Goal: Transaction & Acquisition: Book appointment/travel/reservation

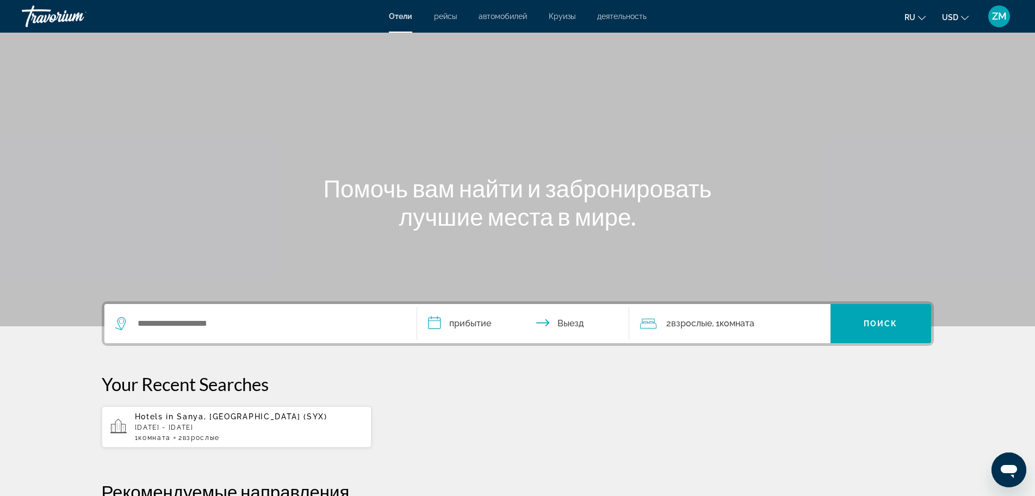
click at [203, 312] on div "Search widget" at bounding box center [260, 323] width 291 height 39
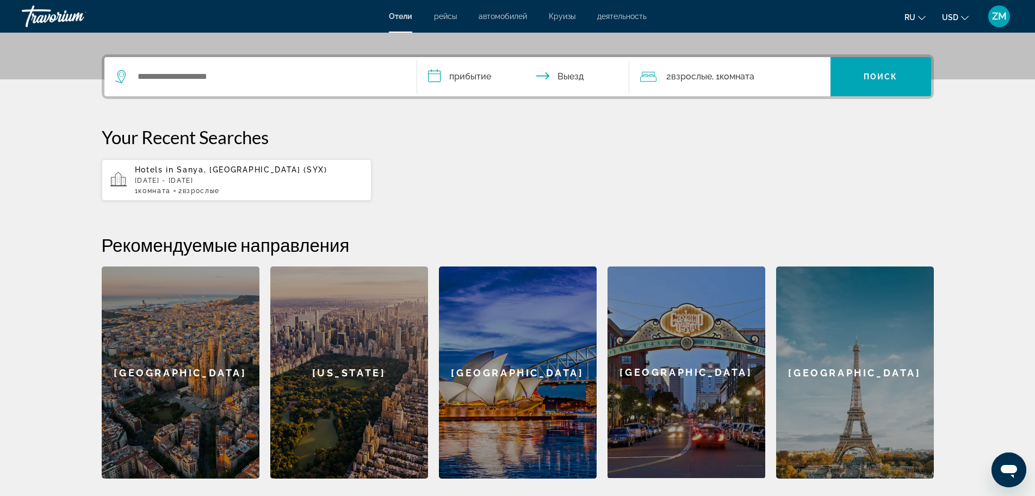
scroll to position [266, 0]
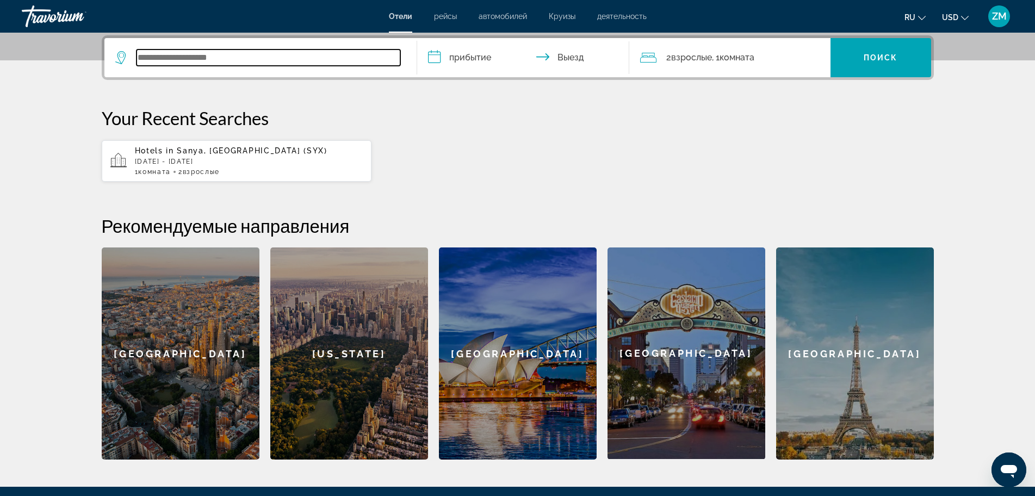
click at [268, 50] on input "Search widget" at bounding box center [269, 58] width 264 height 16
click at [265, 59] on input "Search widget" at bounding box center [269, 58] width 264 height 16
paste input "**********"
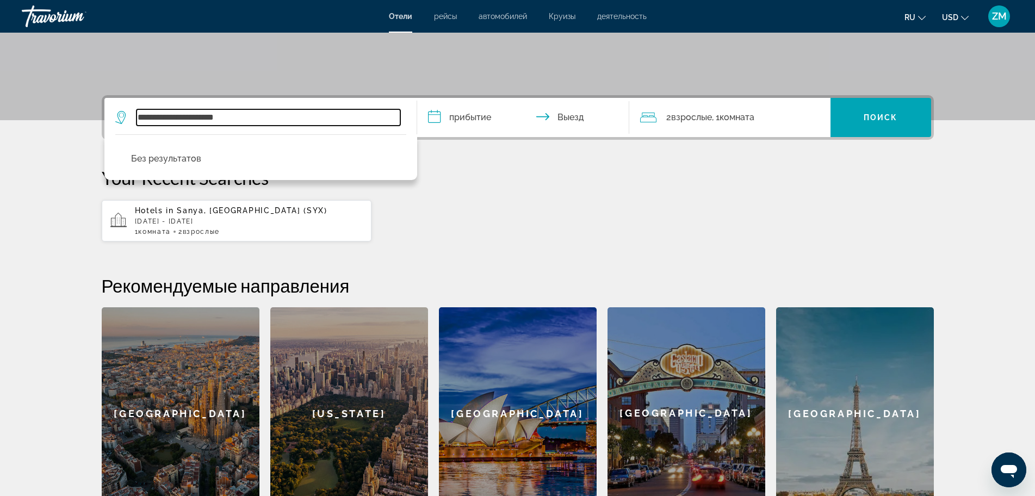
scroll to position [157, 0]
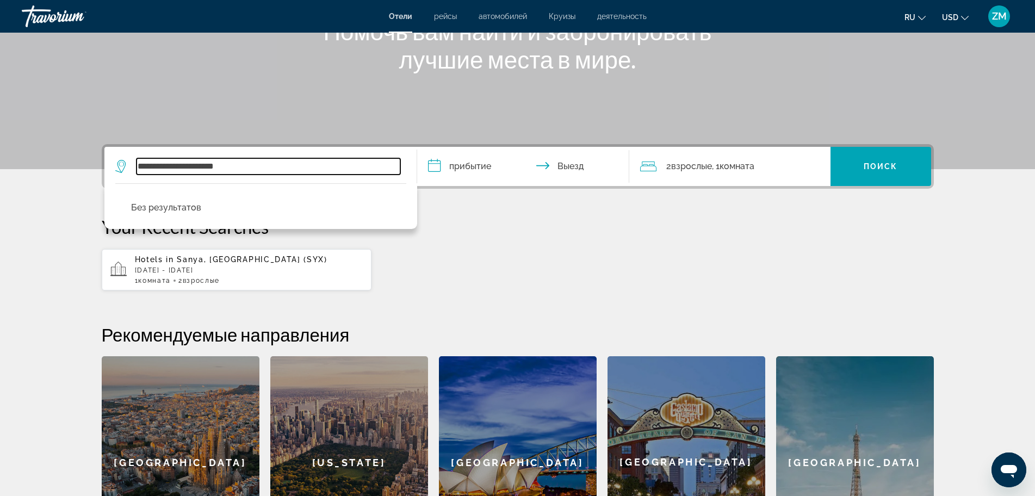
drag, startPoint x: 171, startPoint y: 165, endPoint x: 298, endPoint y: 171, distance: 127.5
click at [298, 171] on input "**********" at bounding box center [269, 166] width 264 height 16
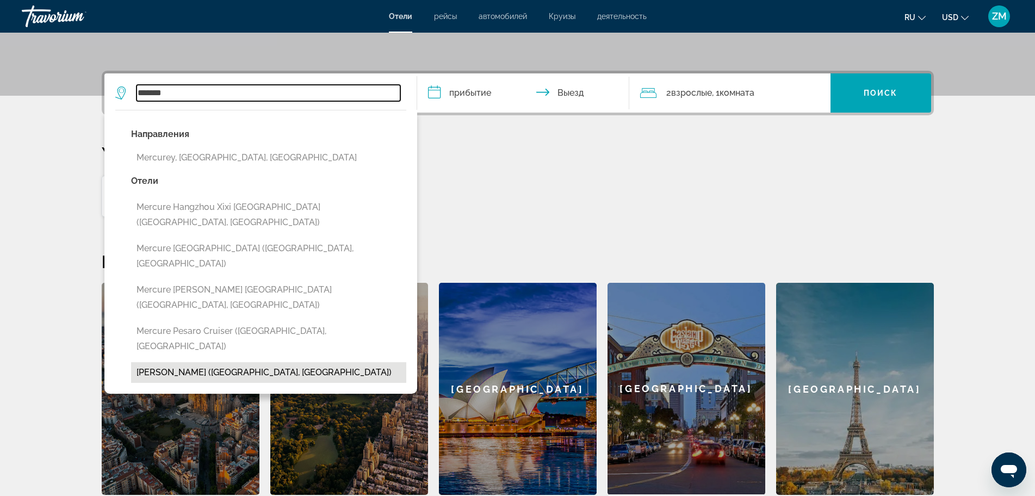
scroll to position [212, 0]
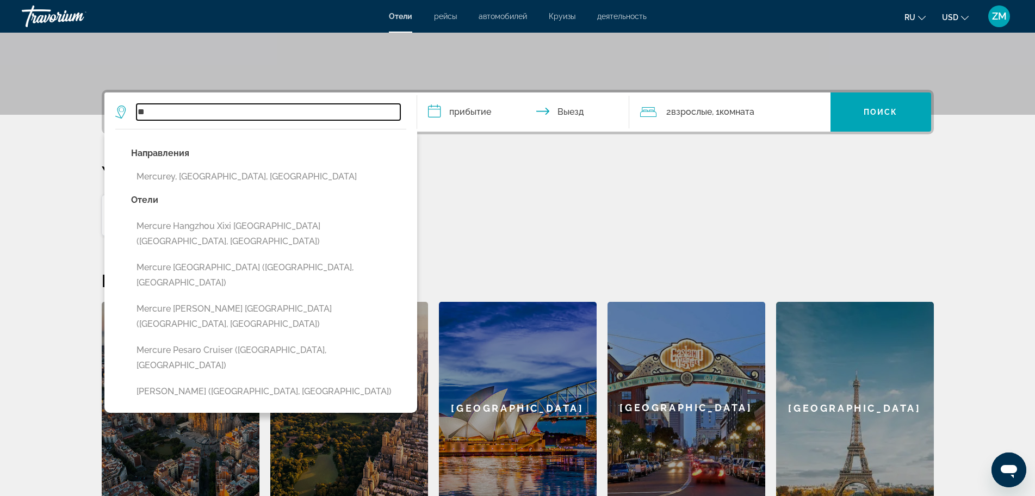
type input "*"
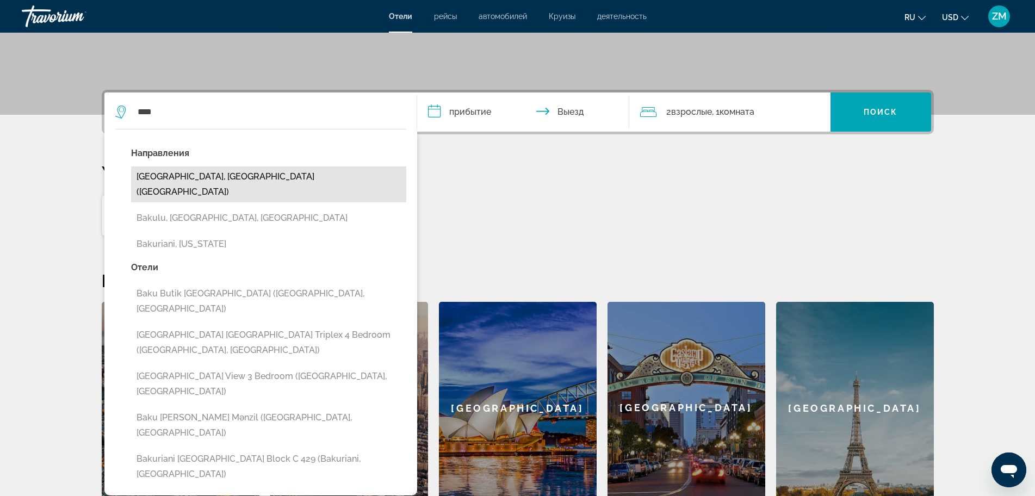
click at [213, 179] on button "[GEOGRAPHIC_DATA], [GEOGRAPHIC_DATA] ([GEOGRAPHIC_DATA])" at bounding box center [268, 184] width 275 height 36
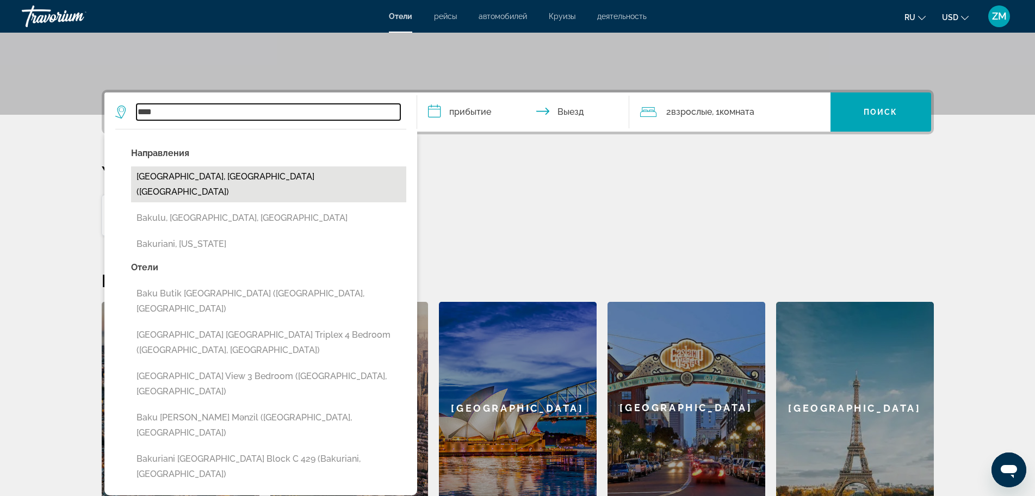
type input "**********"
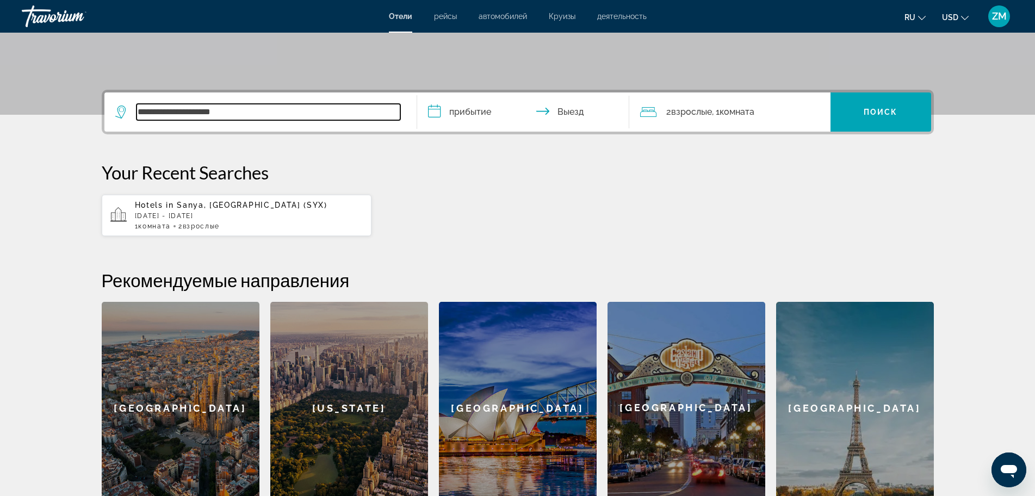
scroll to position [266, 0]
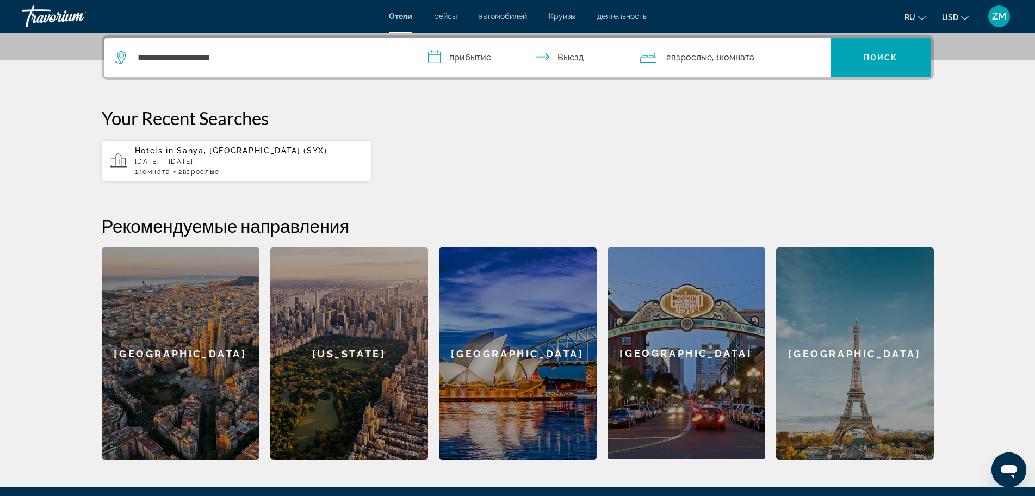
click at [465, 54] on input "**********" at bounding box center [525, 59] width 217 height 42
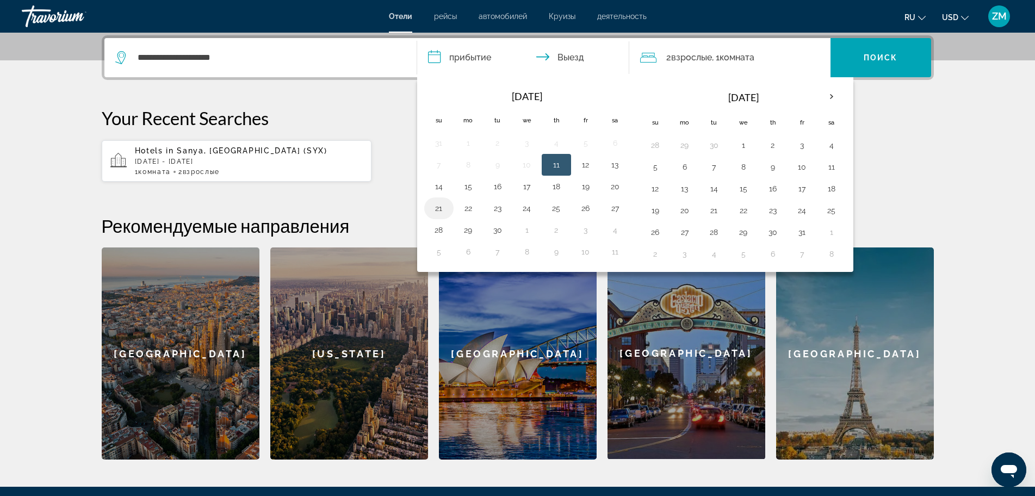
click at [442, 207] on button "21" at bounding box center [438, 208] width 17 height 15
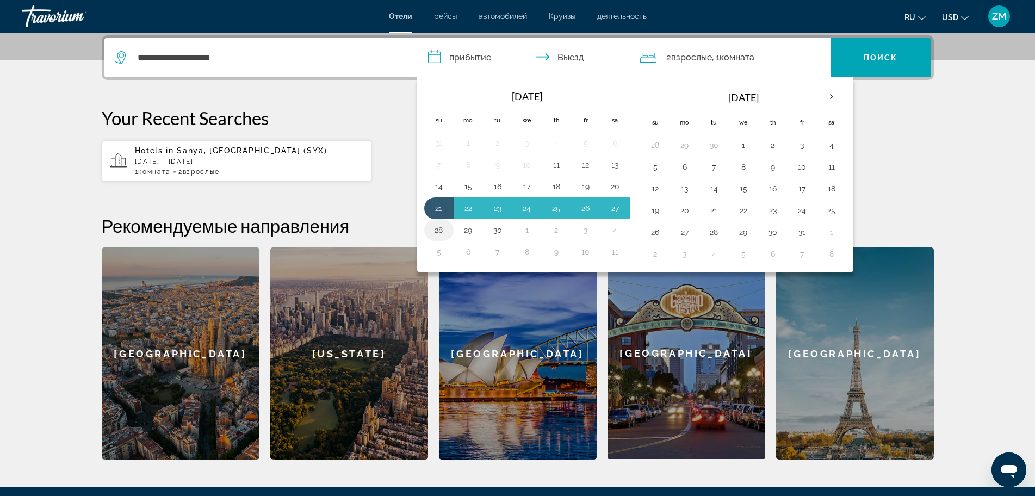
click at [442, 227] on button "28" at bounding box center [438, 230] width 17 height 15
type input "**********"
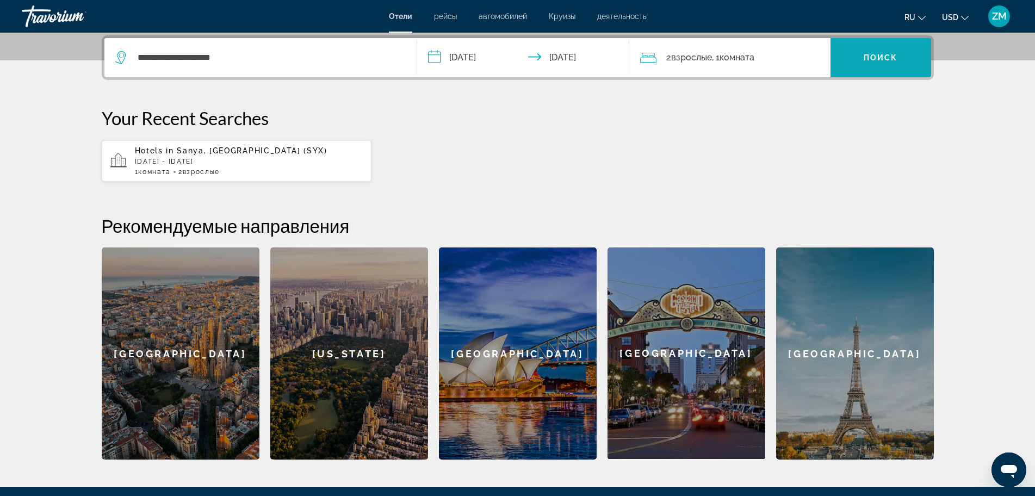
click at [897, 57] on span "Поиск" at bounding box center [881, 57] width 34 height 9
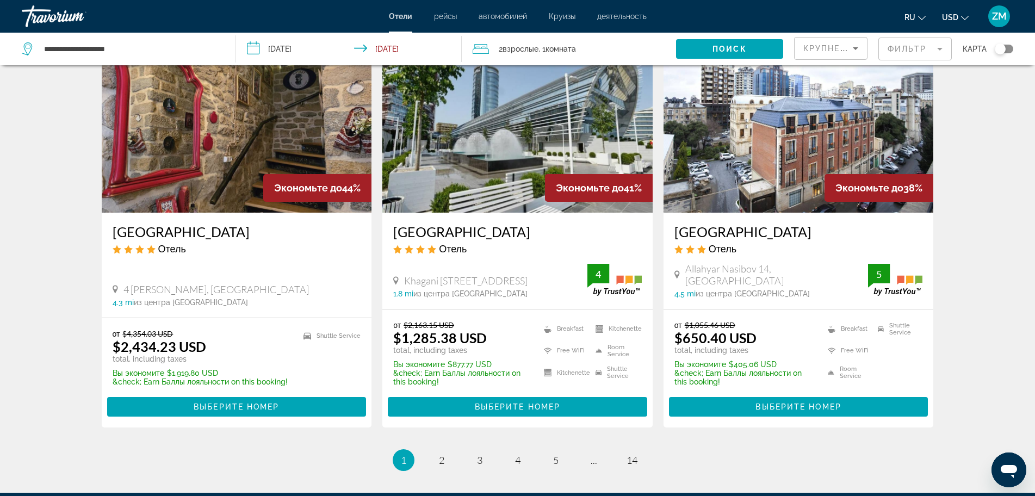
scroll to position [1412, 0]
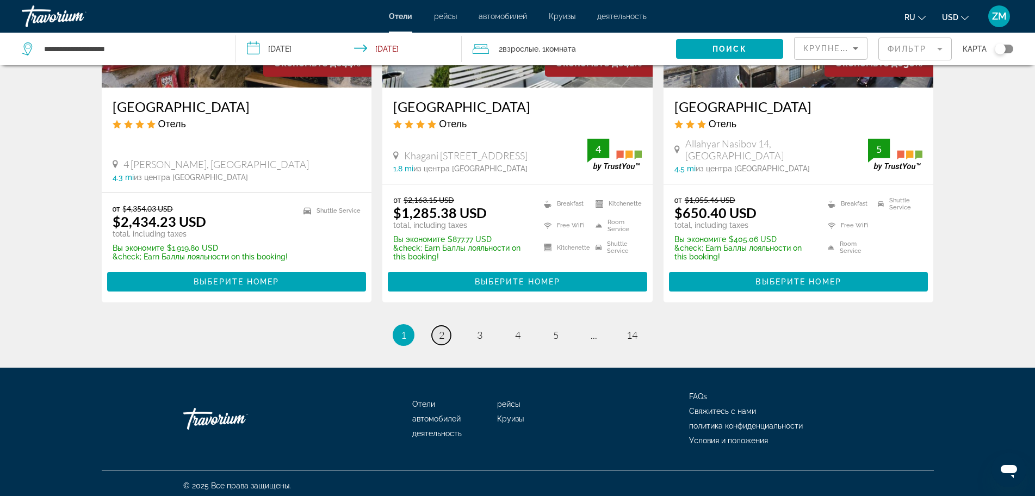
click at [445, 330] on link "page 2" at bounding box center [441, 335] width 19 height 19
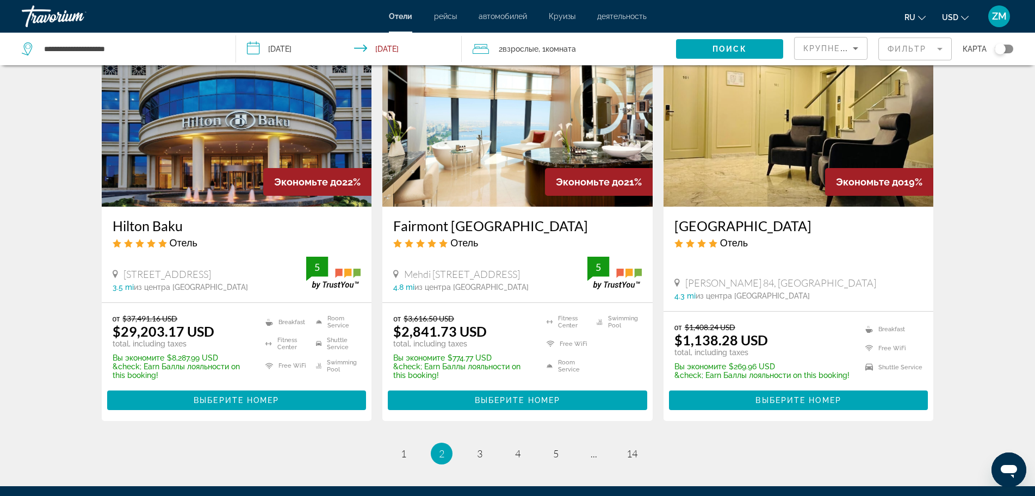
scroll to position [1414, 0]
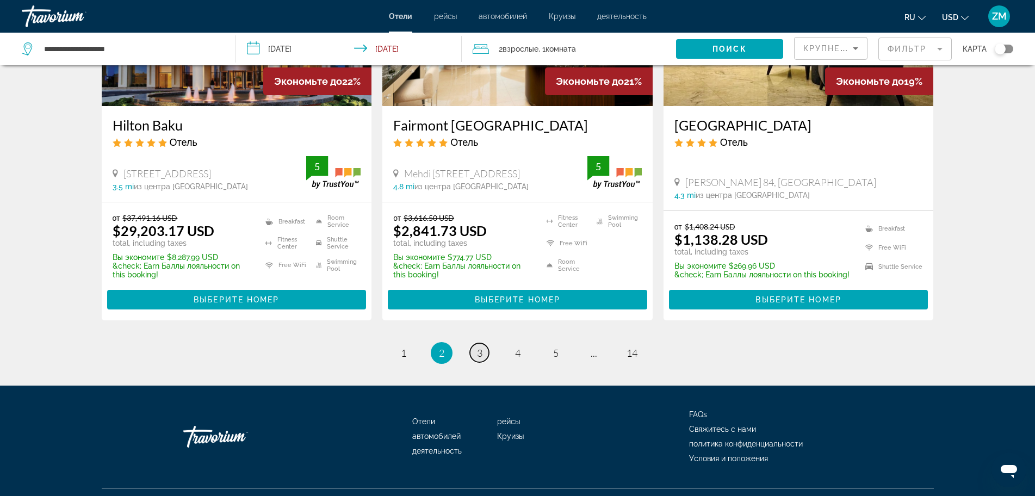
click at [480, 347] on span "3" at bounding box center [479, 353] width 5 height 12
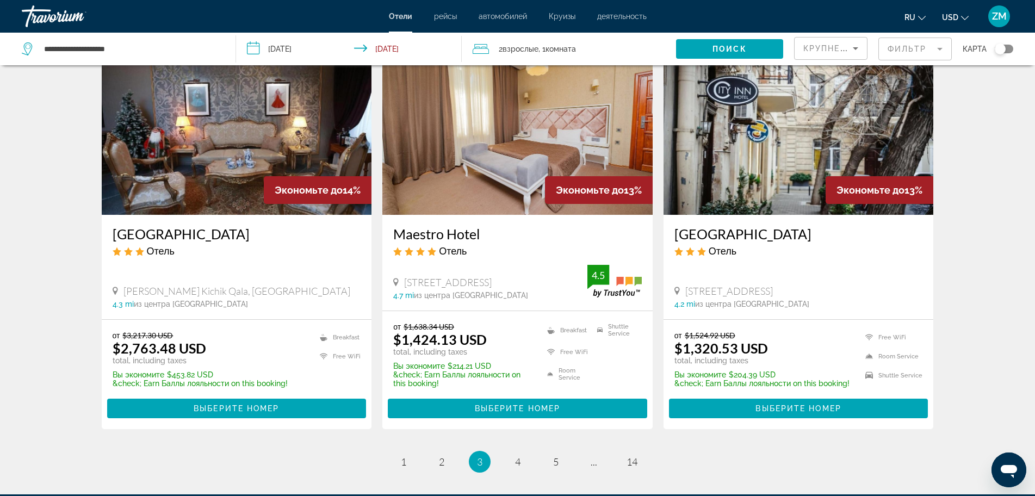
scroll to position [1404, 0]
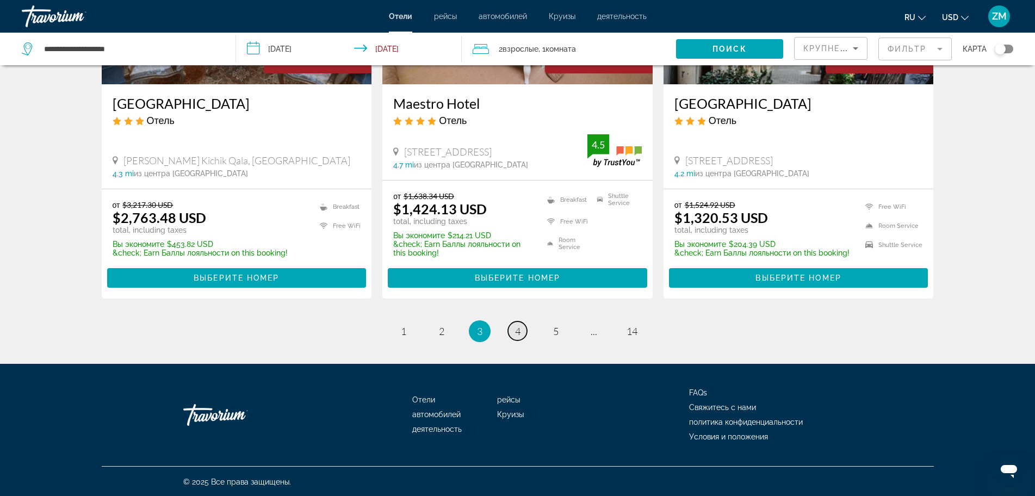
click at [514, 335] on link "page 4" at bounding box center [517, 331] width 19 height 19
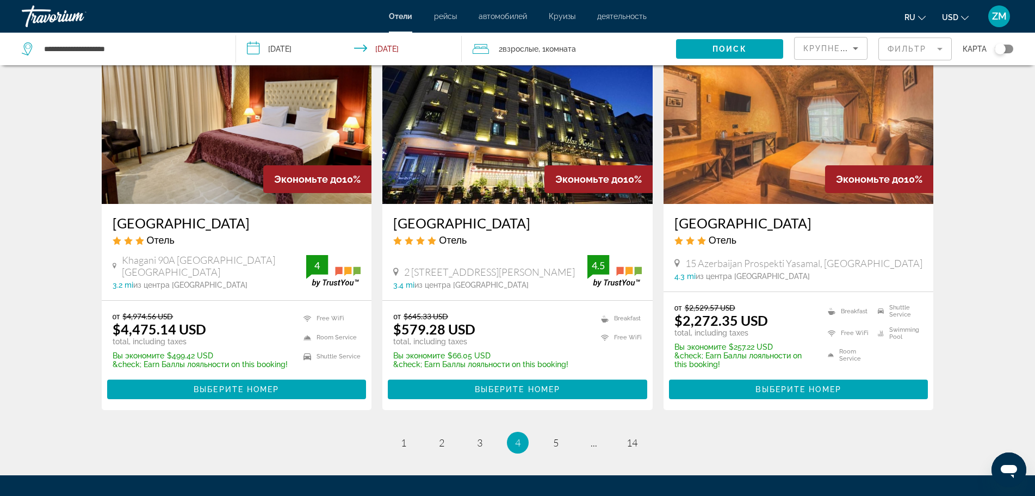
scroll to position [1306, 0]
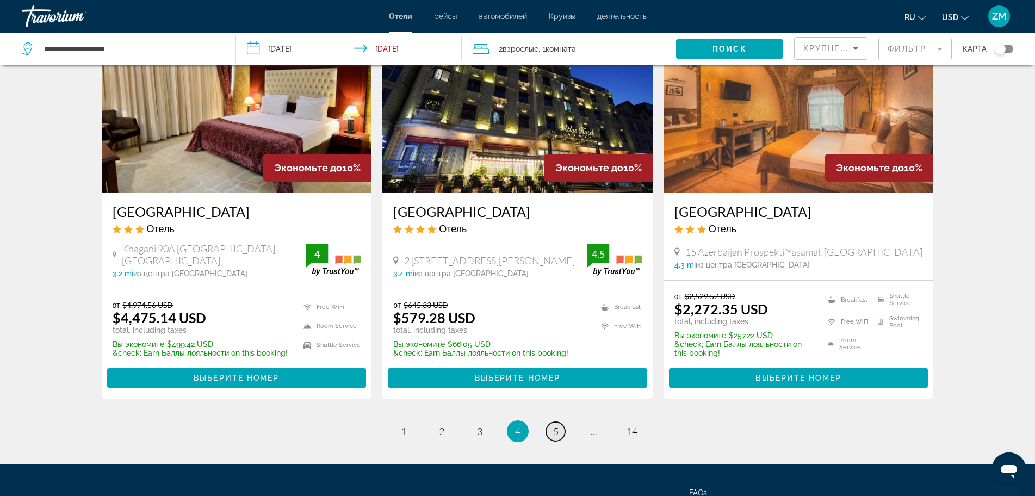
click at [552, 434] on link "page 5" at bounding box center [555, 431] width 19 height 19
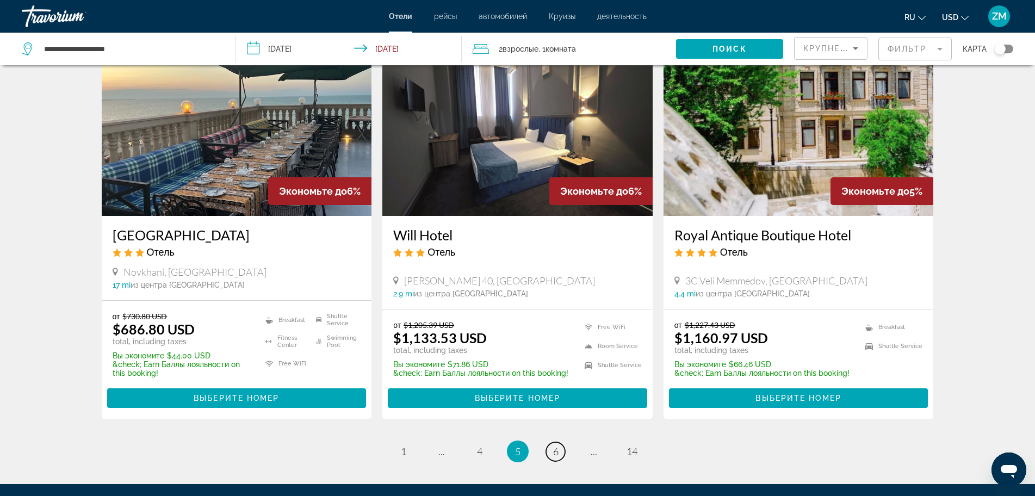
scroll to position [1412, 0]
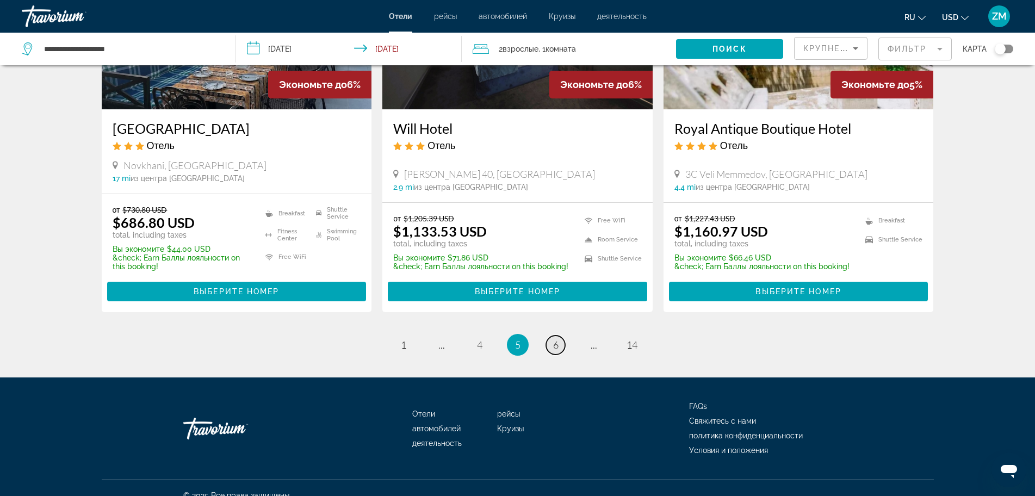
click at [561, 336] on link "page 6" at bounding box center [555, 345] width 19 height 19
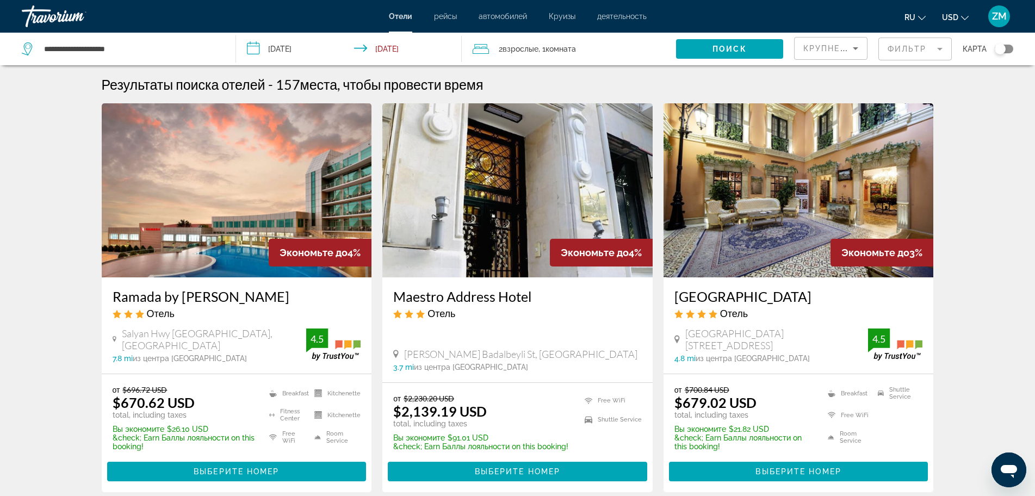
click at [121, 37] on div "**********" at bounding box center [123, 49] width 203 height 33
click at [135, 48] on input "**********" at bounding box center [131, 49] width 176 height 16
drag, startPoint x: 136, startPoint y: 49, endPoint x: 7, endPoint y: 41, distance: 129.7
click at [7, 41] on app-destination-search "**********" at bounding box center [118, 49] width 236 height 33
paste input "Search widget"
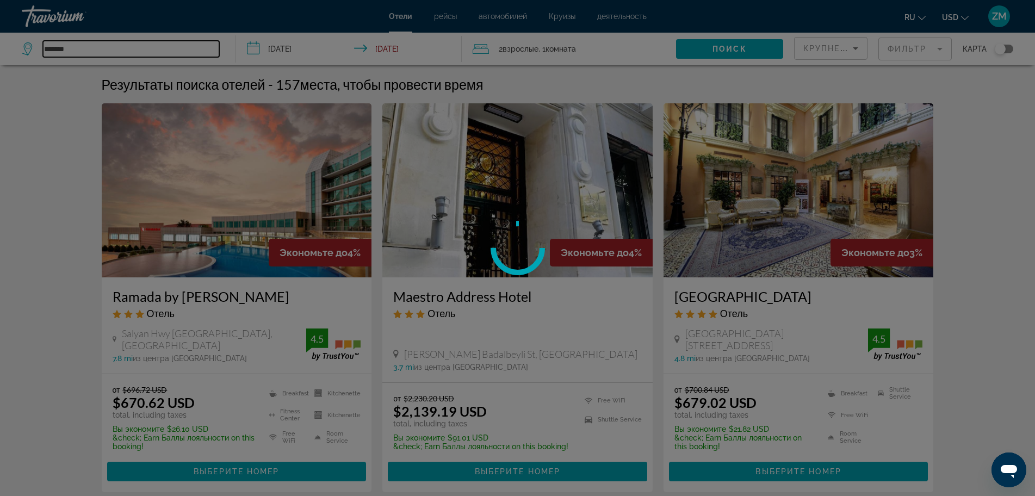
type input "*******"
click at [298, 53] on div at bounding box center [517, 248] width 1035 height 496
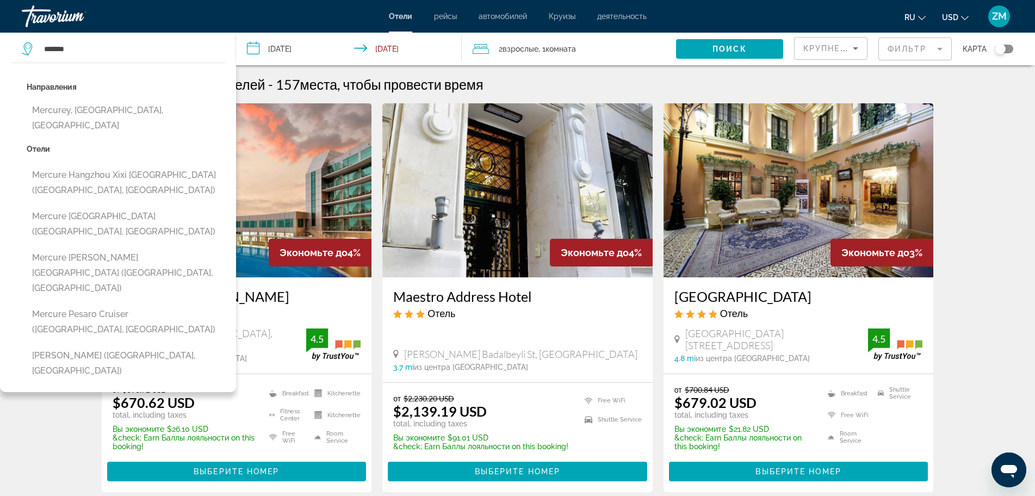
click at [275, 57] on input "**********" at bounding box center [351, 51] width 230 height 36
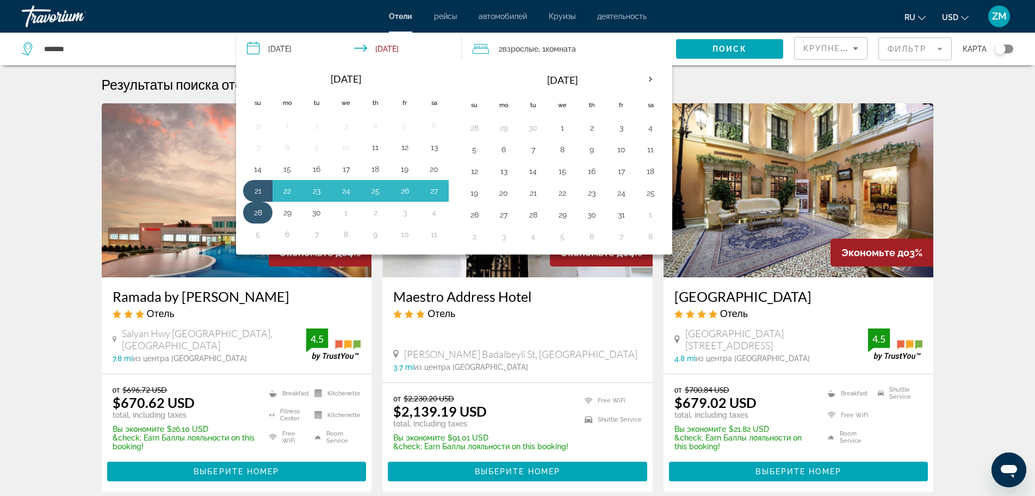
click at [259, 214] on button "28" at bounding box center [257, 212] width 17 height 15
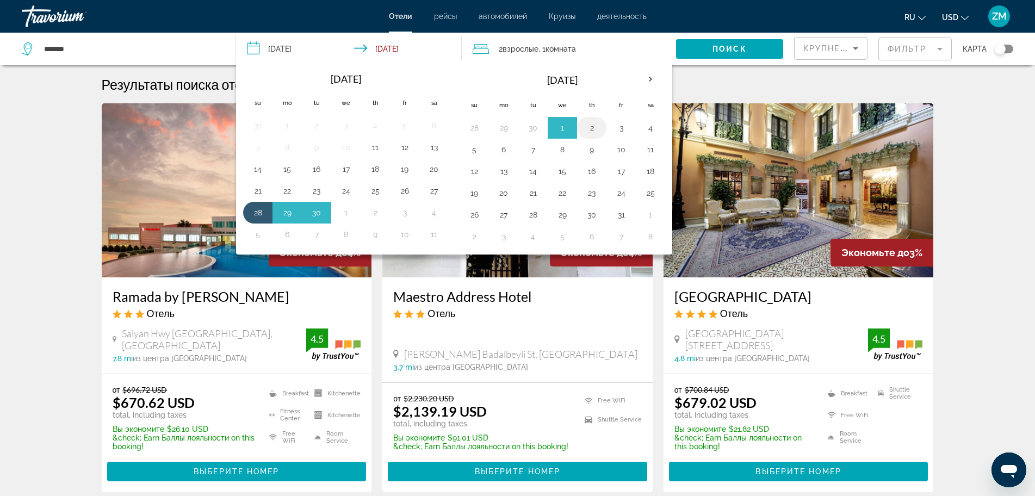
click at [595, 130] on button "2" at bounding box center [591, 127] width 17 height 15
type input "**********"
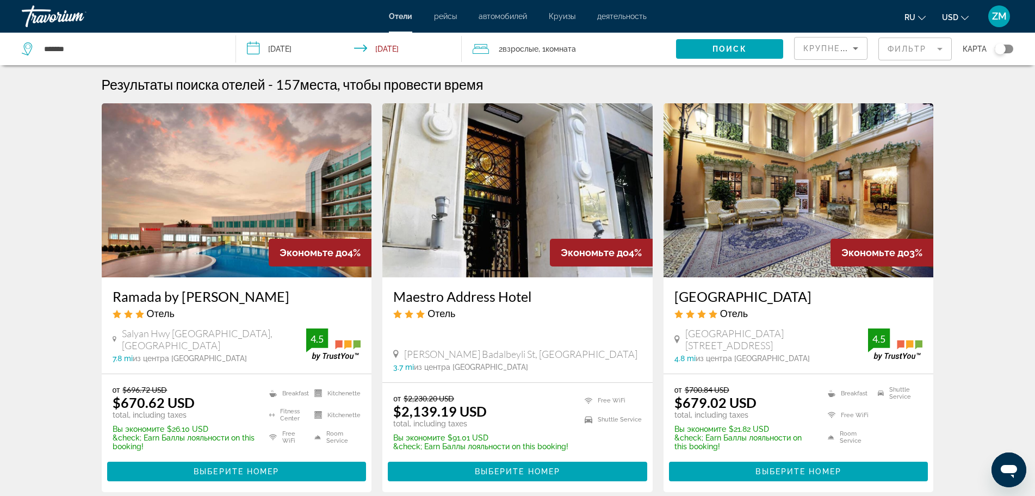
click at [535, 44] on span "2 Взрослый Взрослые" at bounding box center [519, 48] width 40 height 15
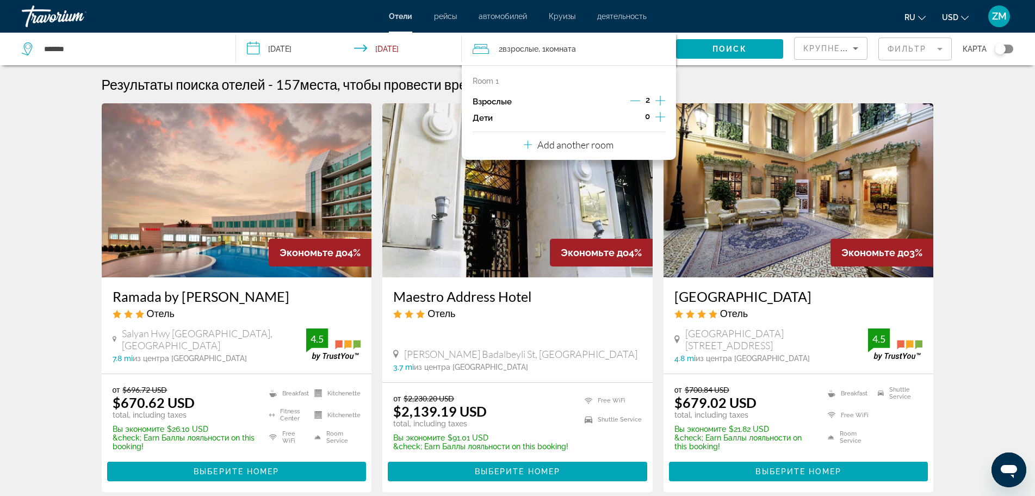
click at [634, 102] on icon "Decrement adults" at bounding box center [636, 101] width 10 height 10
click at [712, 46] on span "Search widget" at bounding box center [729, 49] width 107 height 26
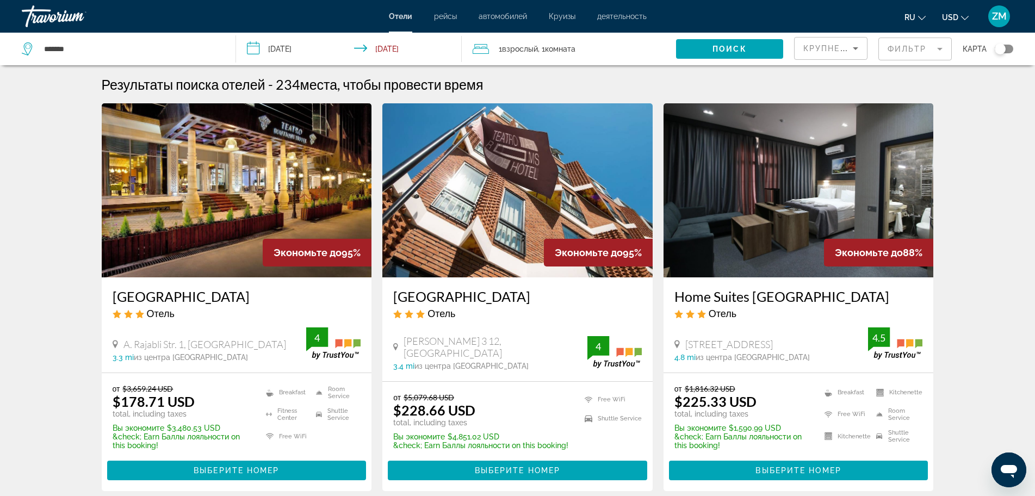
click at [888, 50] on mat-form-field "Фильтр" at bounding box center [915, 49] width 73 height 23
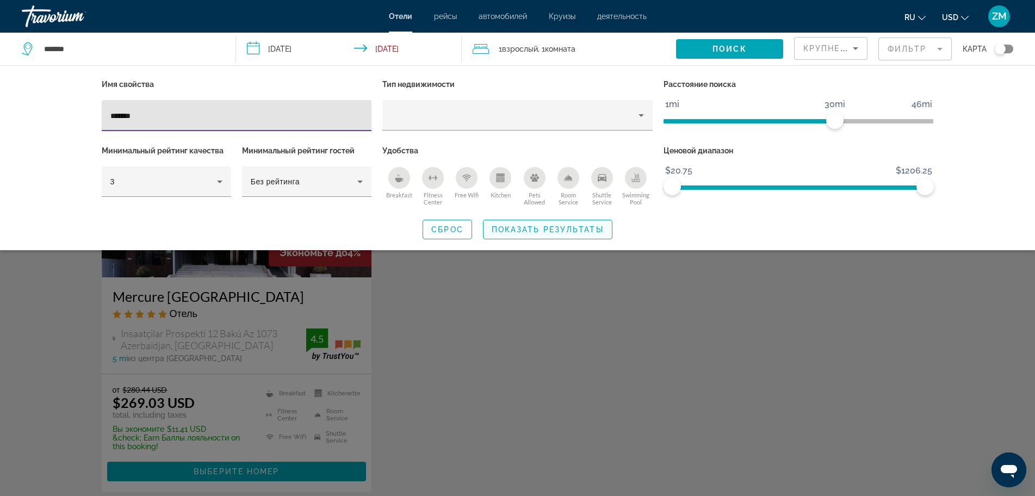
type input "*******"
click at [501, 229] on span "Показать результаты" at bounding box center [548, 229] width 112 height 9
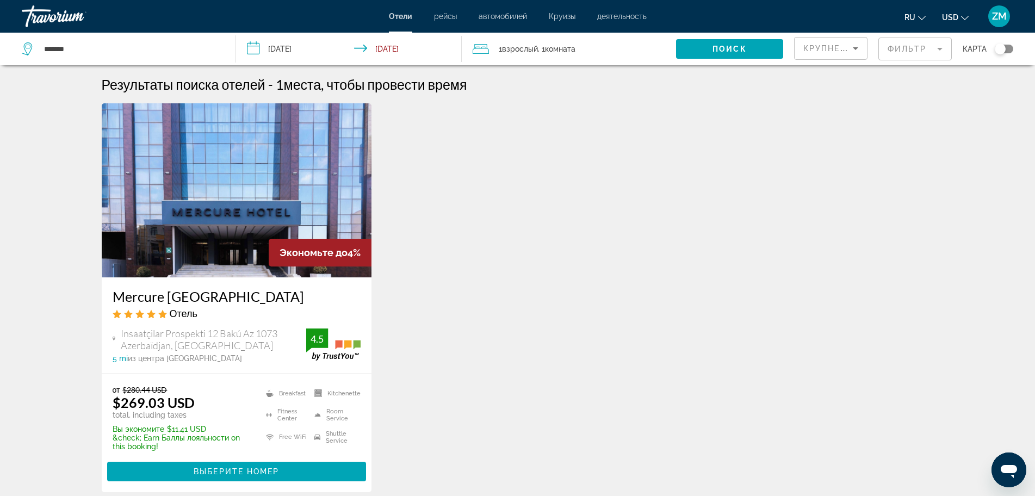
scroll to position [109, 0]
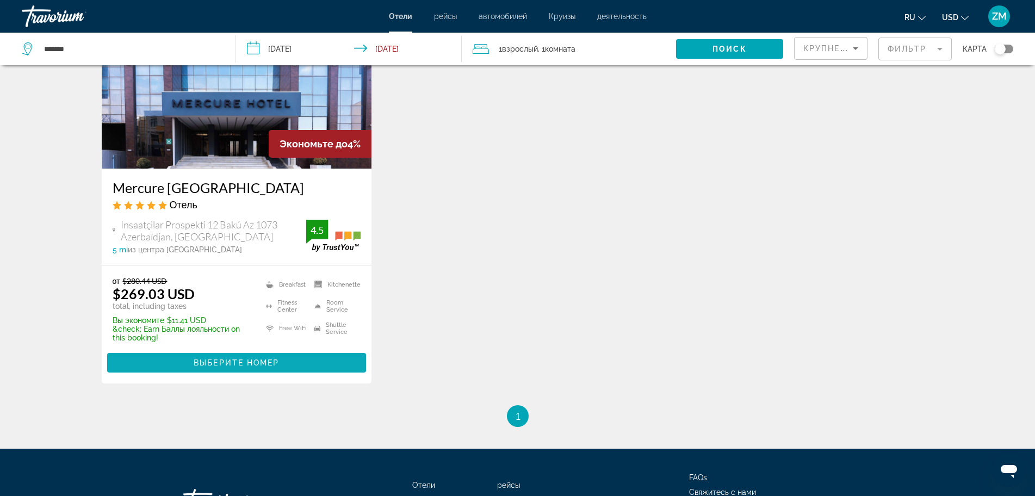
click at [328, 358] on span "Main content" at bounding box center [236, 363] width 259 height 26
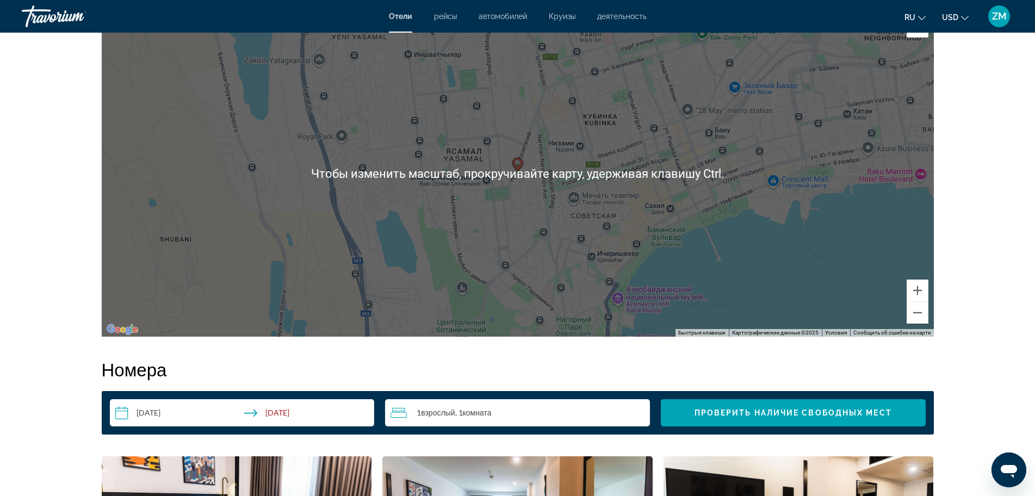
scroll to position [1083, 0]
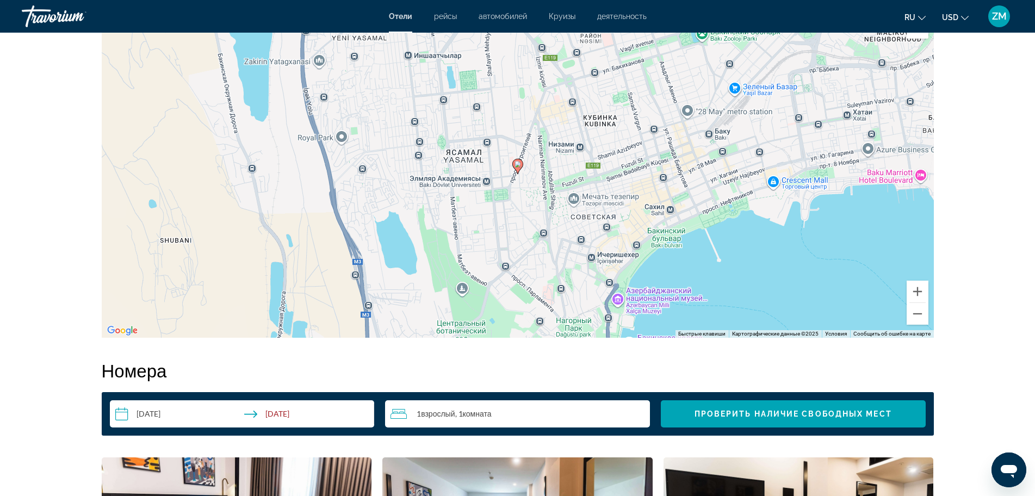
click at [467, 233] on div "Чтобы активировать перетаскивание с помощью клавиатуры, нажмите Alt + Ввод. Пос…" at bounding box center [518, 174] width 832 height 326
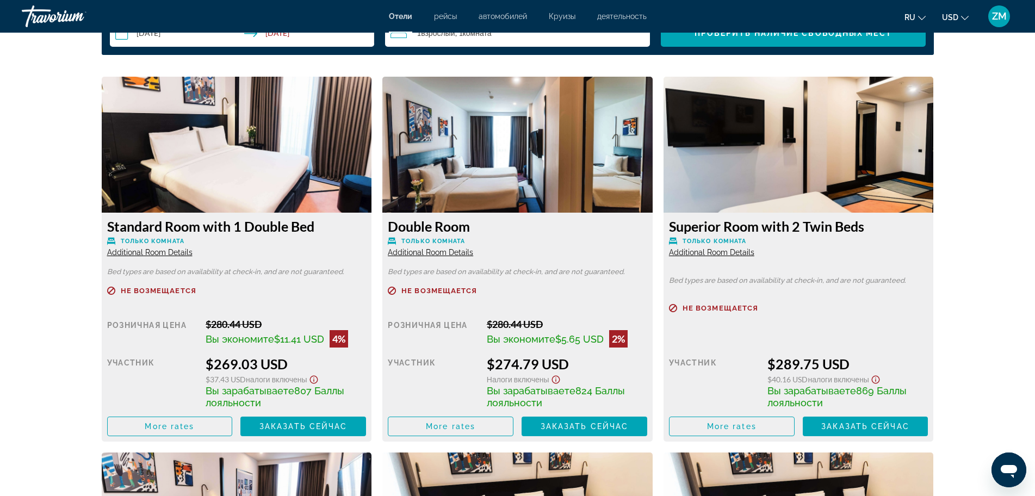
scroll to position [1572, 0]
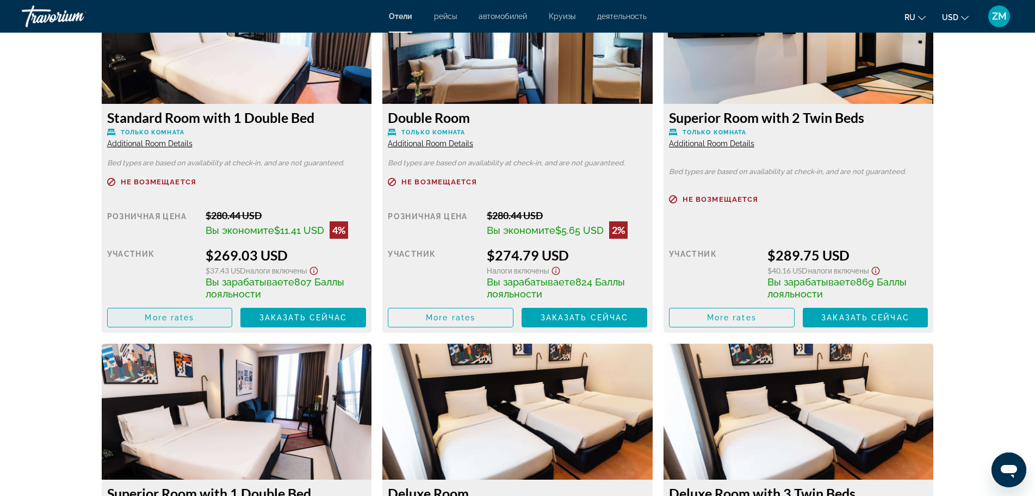
click at [175, 314] on span "More rates" at bounding box center [170, 317] width 50 height 9
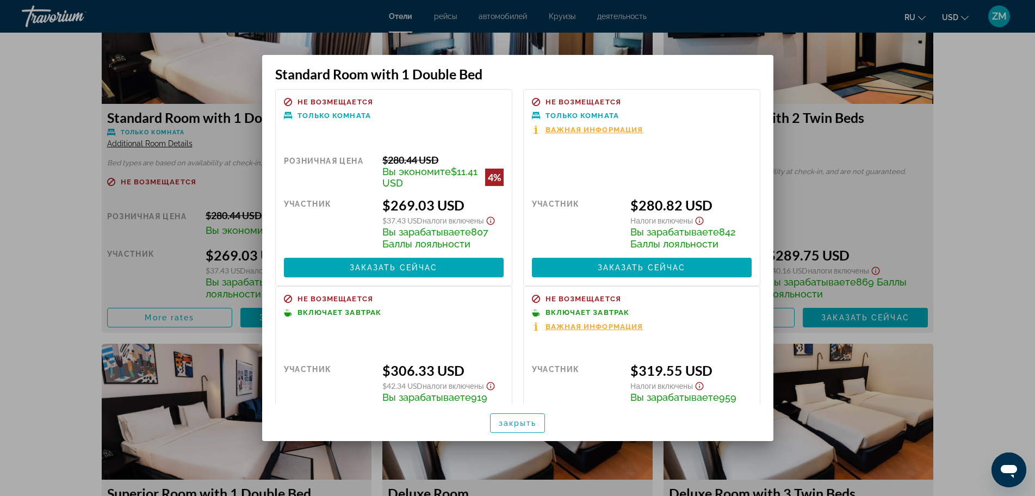
scroll to position [0, 0]
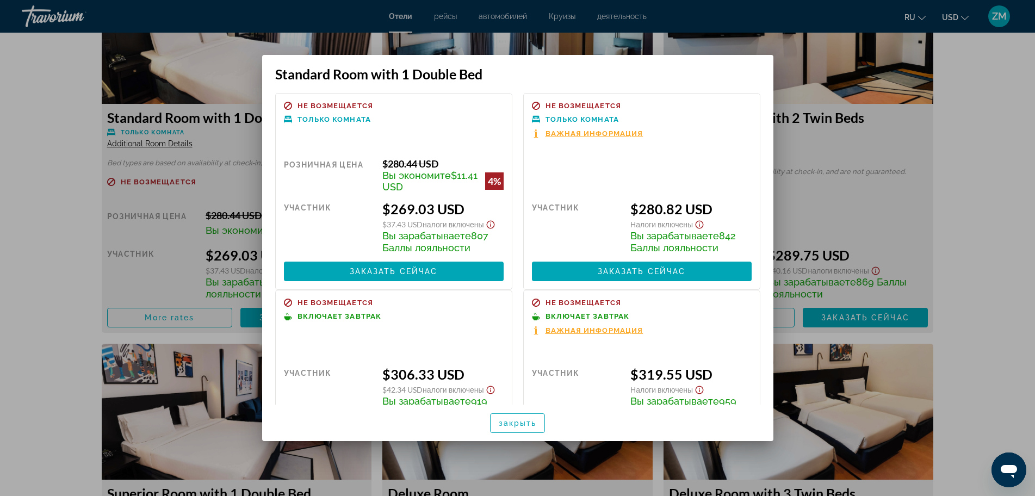
click at [663, 61] on div "Standard Room with 1 Double Bed" at bounding box center [517, 68] width 511 height 27
click at [894, 62] on div at bounding box center [517, 248] width 1035 height 496
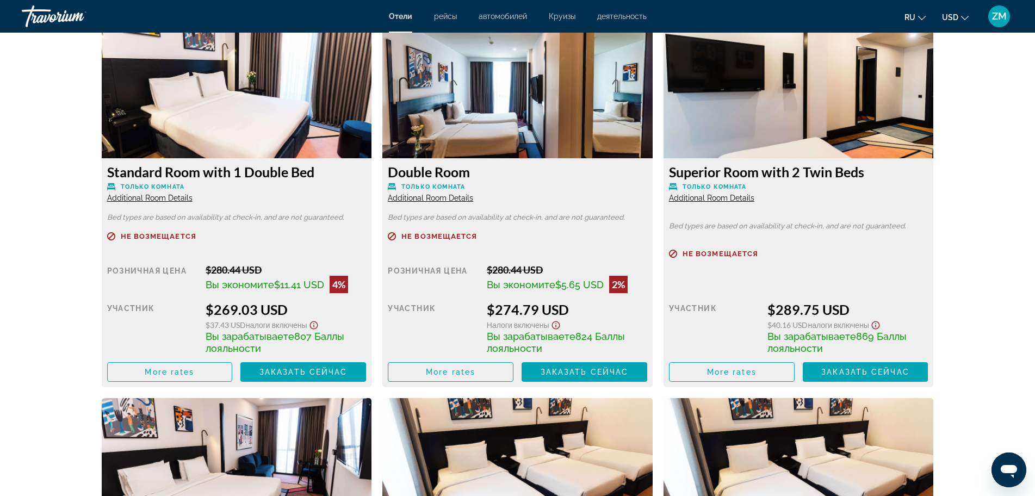
scroll to position [1463, 0]
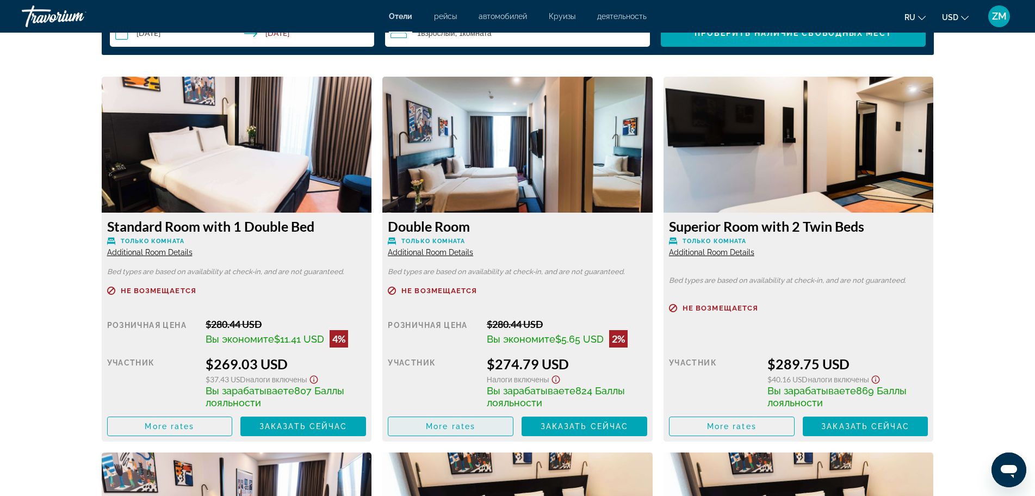
click at [482, 427] on span "Main content" at bounding box center [450, 426] width 125 height 26
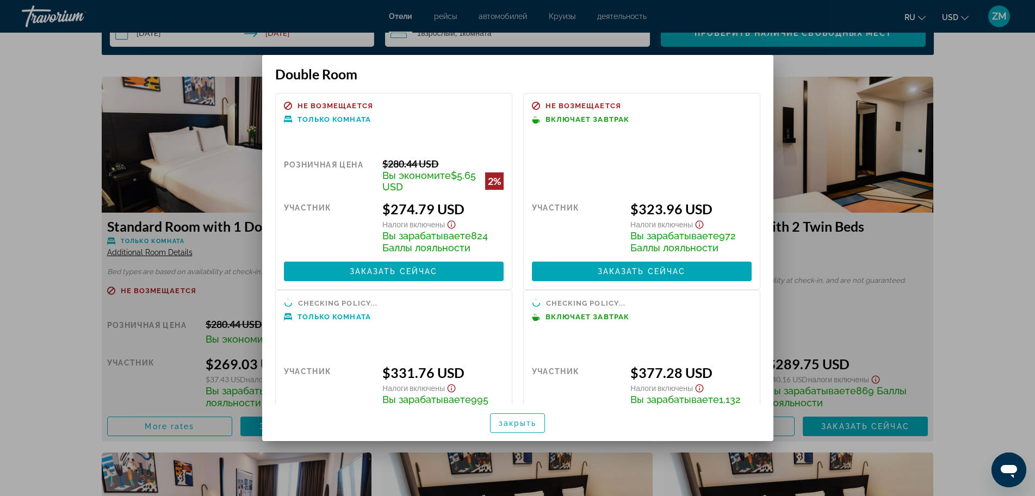
scroll to position [0, 0]
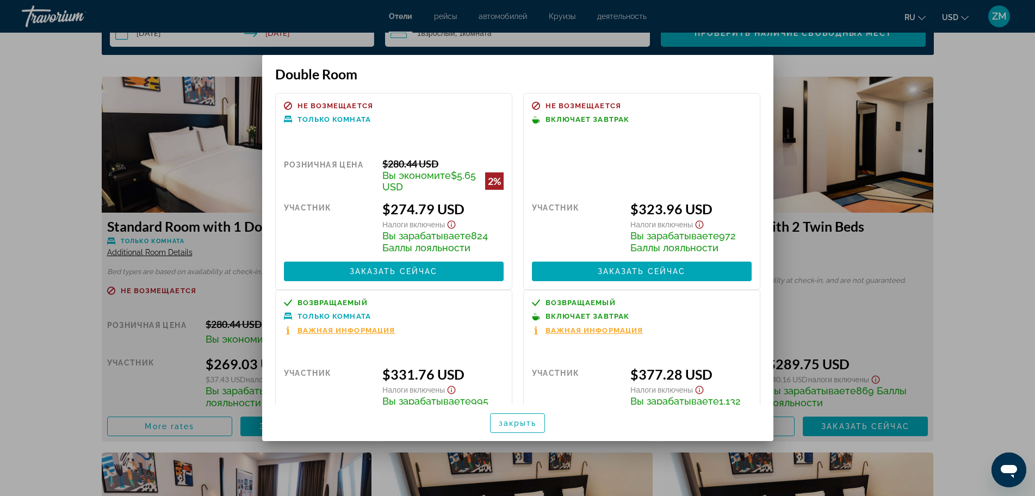
click at [876, 172] on div at bounding box center [517, 248] width 1035 height 496
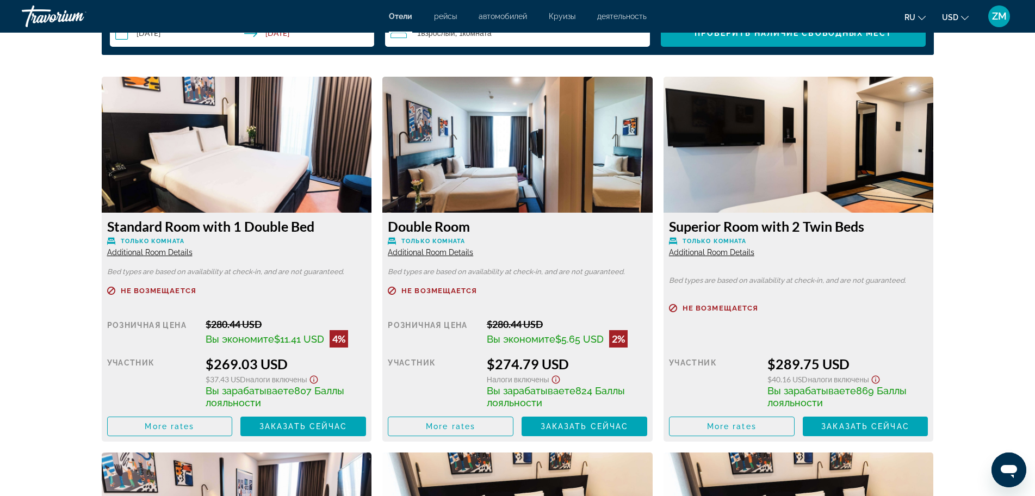
scroll to position [1463, 0]
click at [746, 431] on span "Main content" at bounding box center [732, 426] width 125 height 26
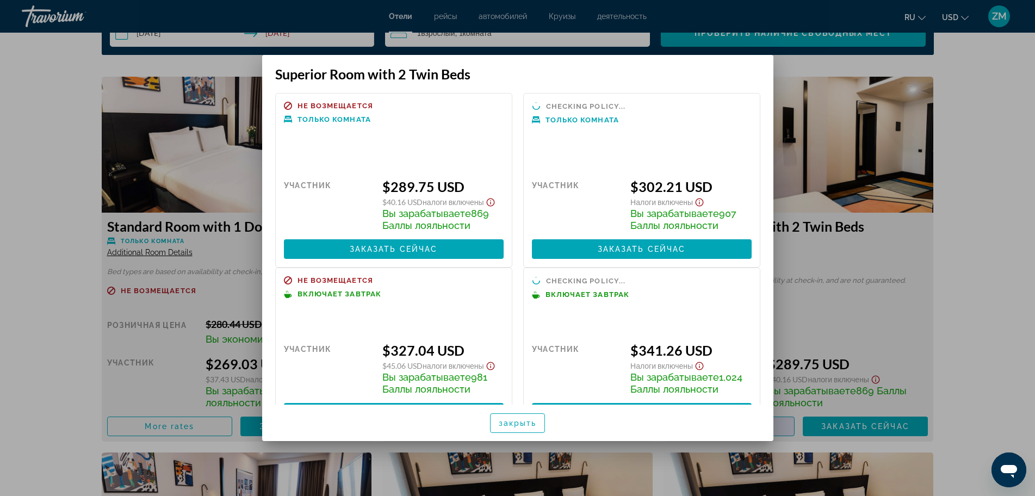
scroll to position [0, 0]
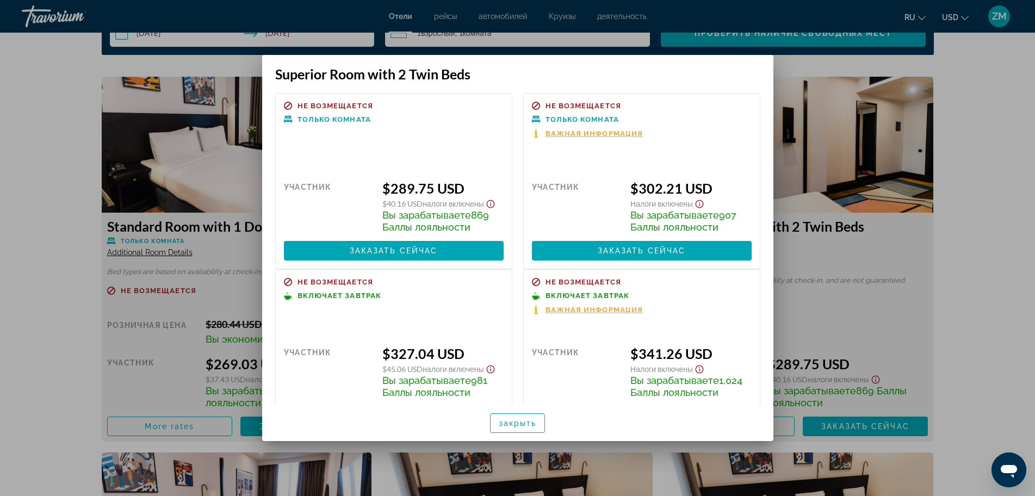
click at [877, 170] on div at bounding box center [517, 248] width 1035 height 496
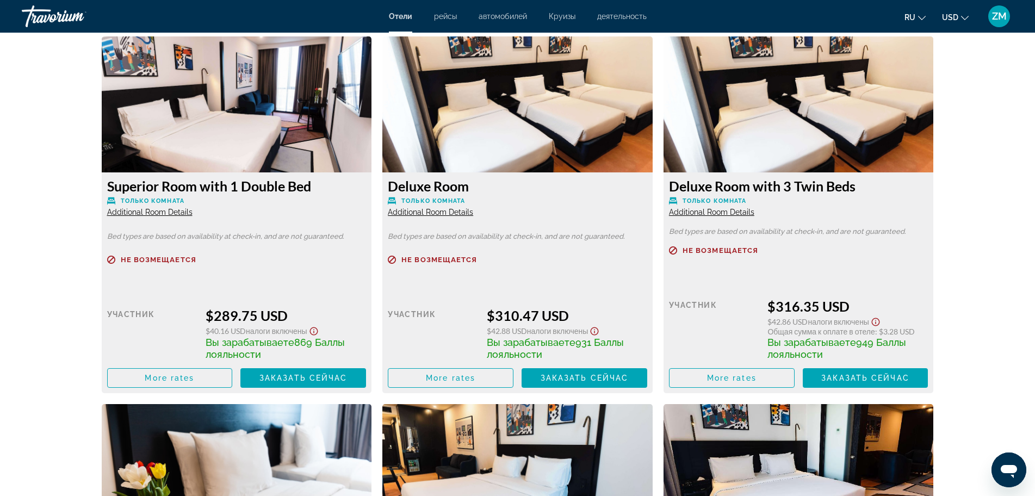
scroll to position [1899, 0]
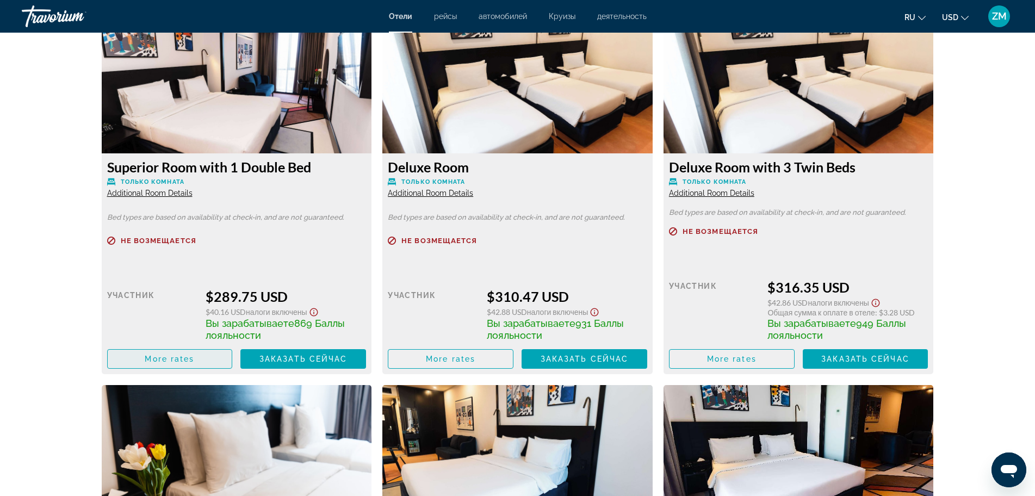
click at [219, 354] on span "Main content" at bounding box center [170, 359] width 125 height 26
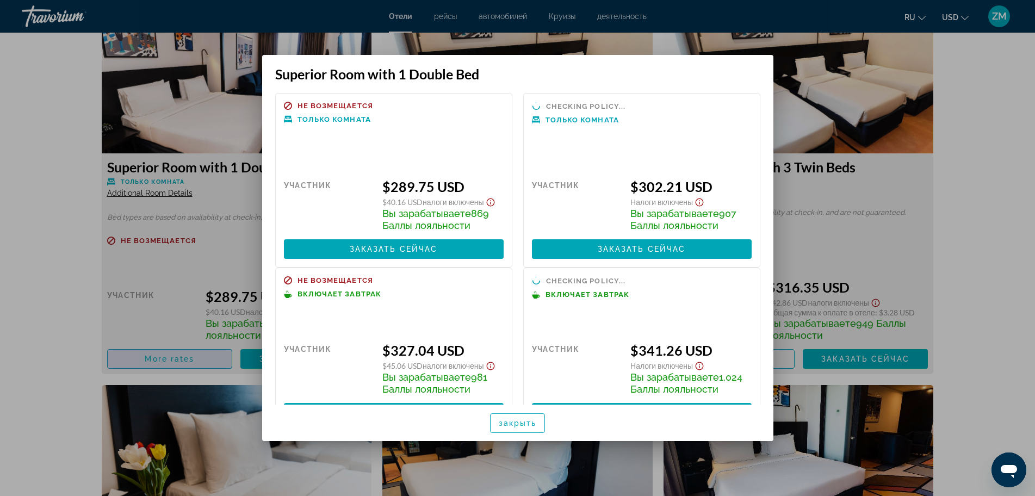
scroll to position [0, 0]
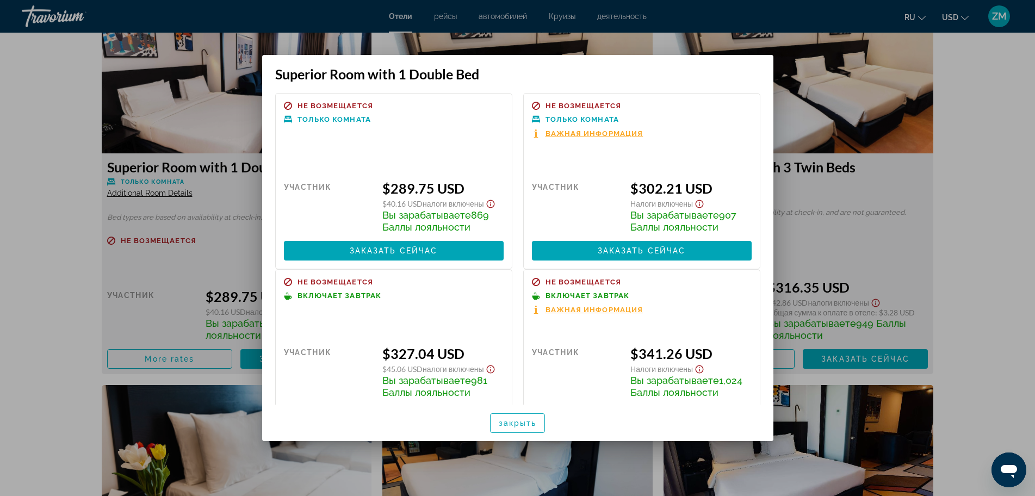
click at [566, 311] on span "Важная информация" at bounding box center [595, 309] width 98 height 7
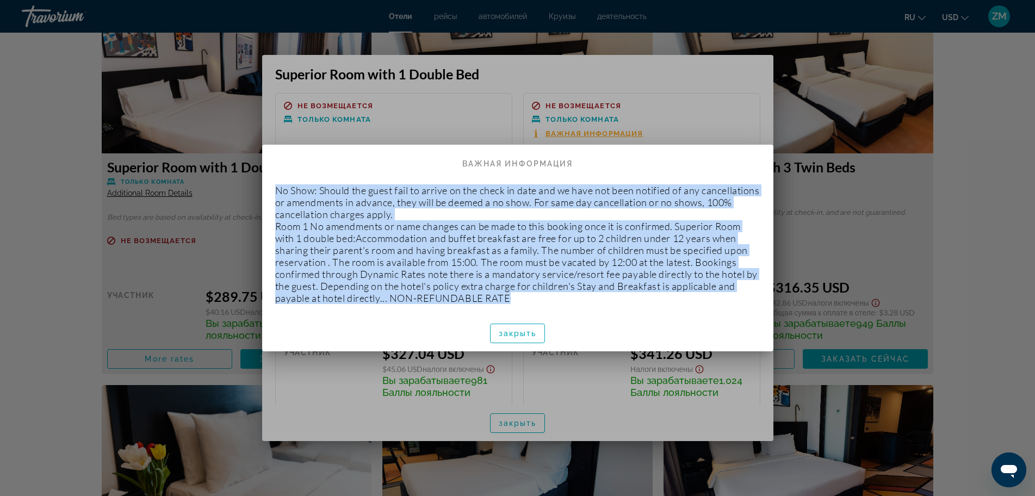
drag, startPoint x: 277, startPoint y: 191, endPoint x: 538, endPoint y: 301, distance: 283.3
click at [538, 301] on p "No Show: Should the guest fail to arrive on the check in date and we have not b…" at bounding box center [517, 244] width 485 height 120
copy p "No Show: Should the guest fail to arrive on the check in date and we have not b…"
click at [533, 326] on span "button" at bounding box center [518, 333] width 54 height 26
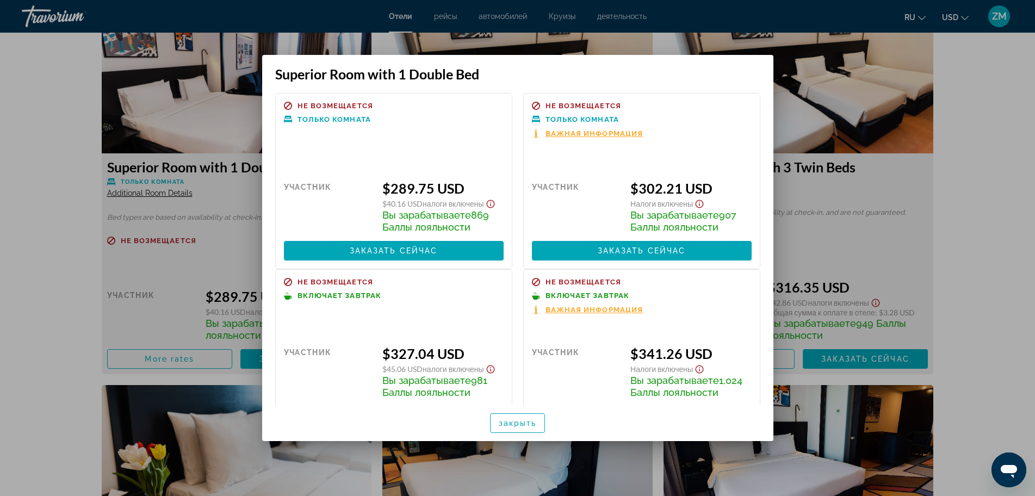
scroll to position [41, 0]
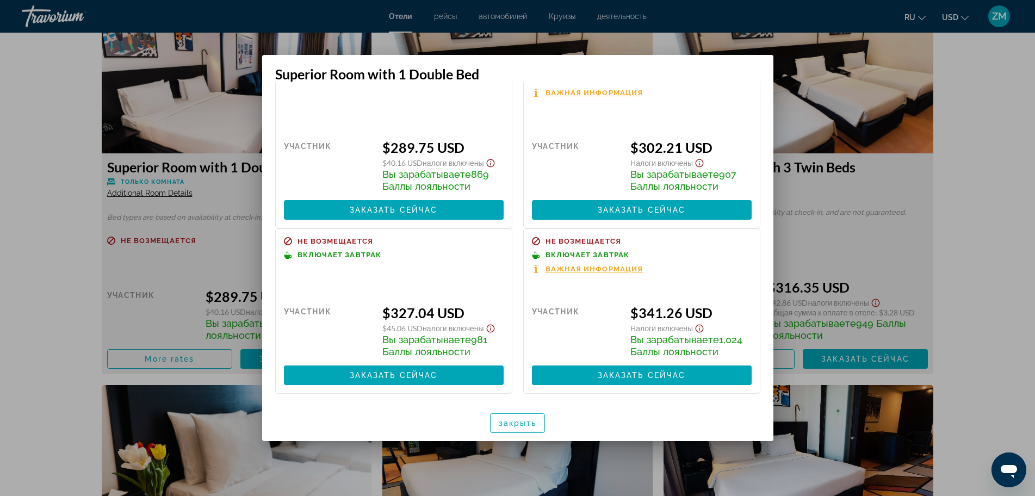
click at [597, 89] on span "Важная информация" at bounding box center [595, 92] width 98 height 7
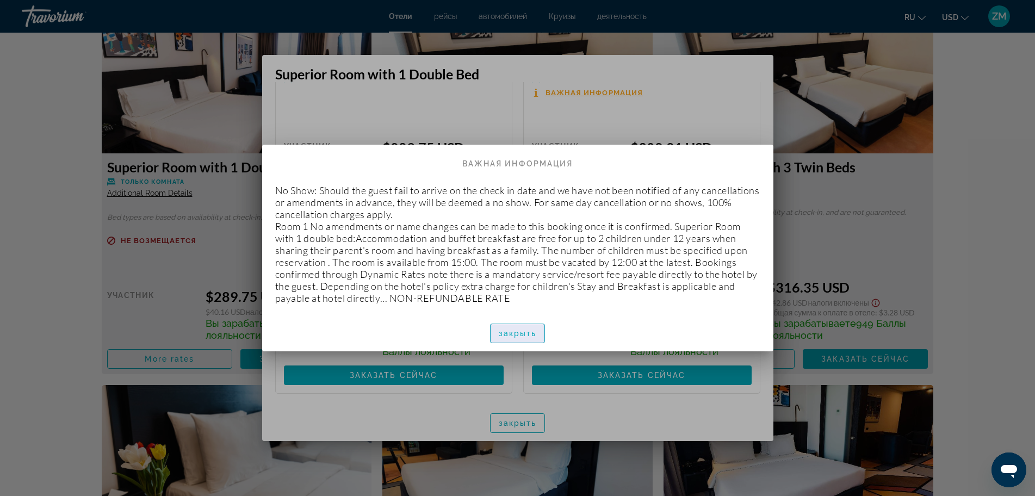
click at [514, 333] on span "закрыть" at bounding box center [518, 333] width 38 height 9
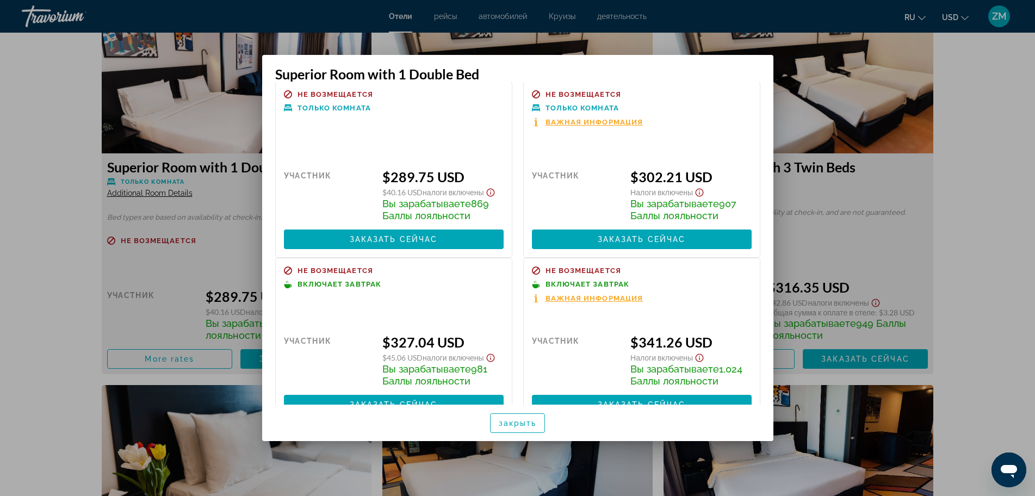
scroll to position [0, 0]
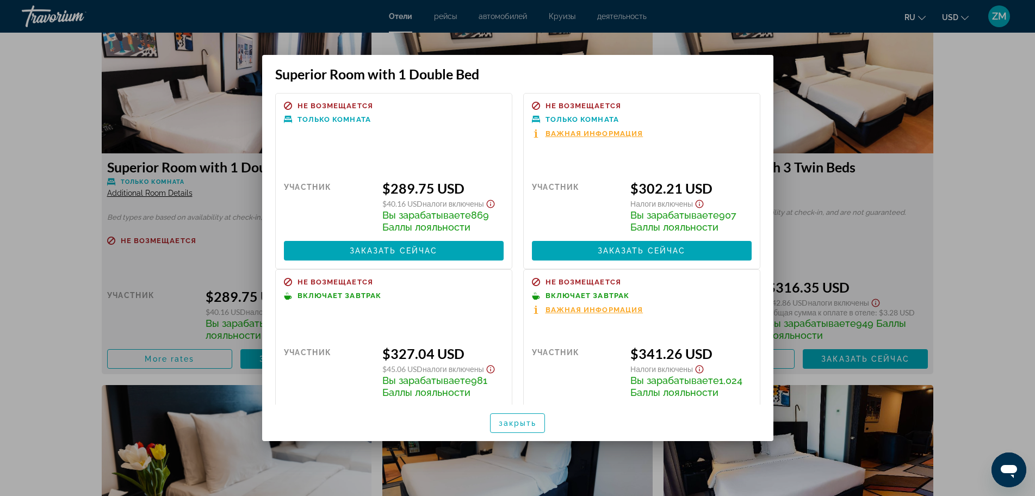
click at [802, 58] on div at bounding box center [517, 248] width 1035 height 496
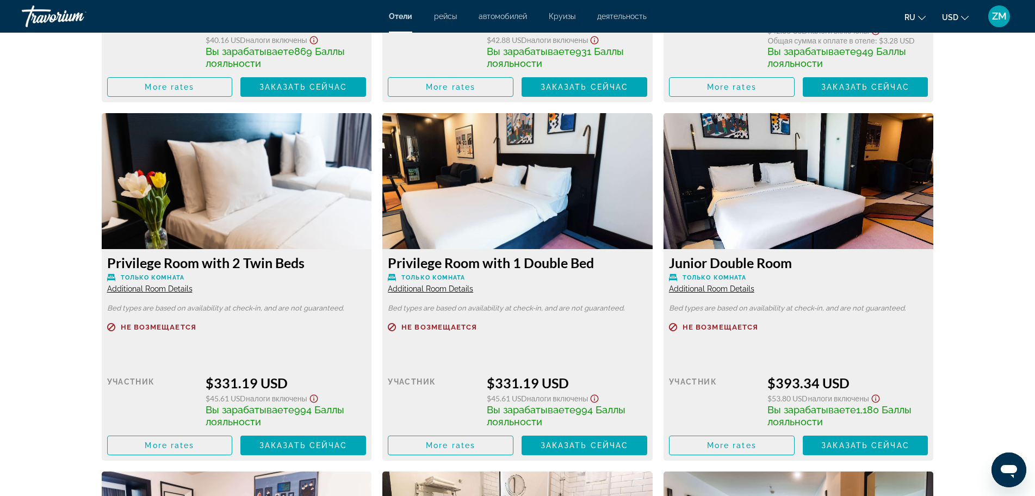
scroll to position [2225, 0]
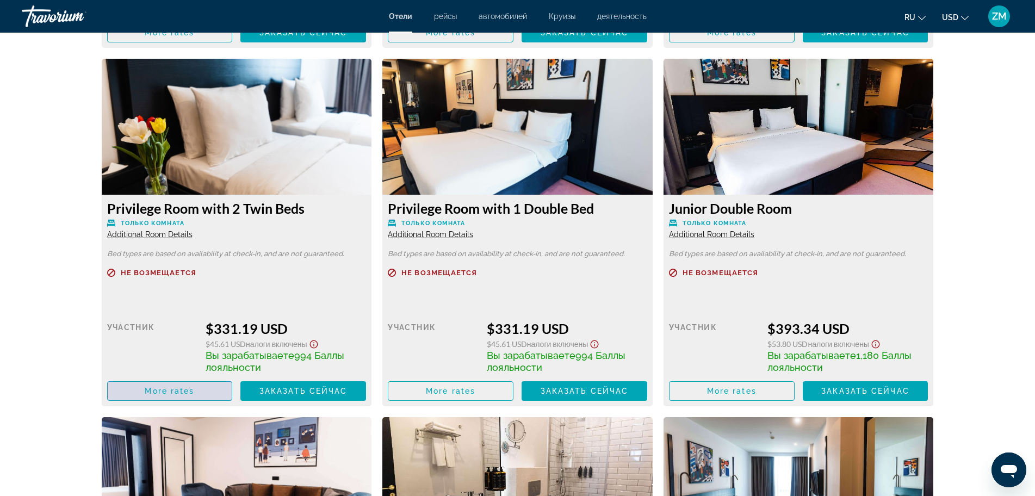
click at [188, 387] on span "More rates" at bounding box center [170, 391] width 50 height 9
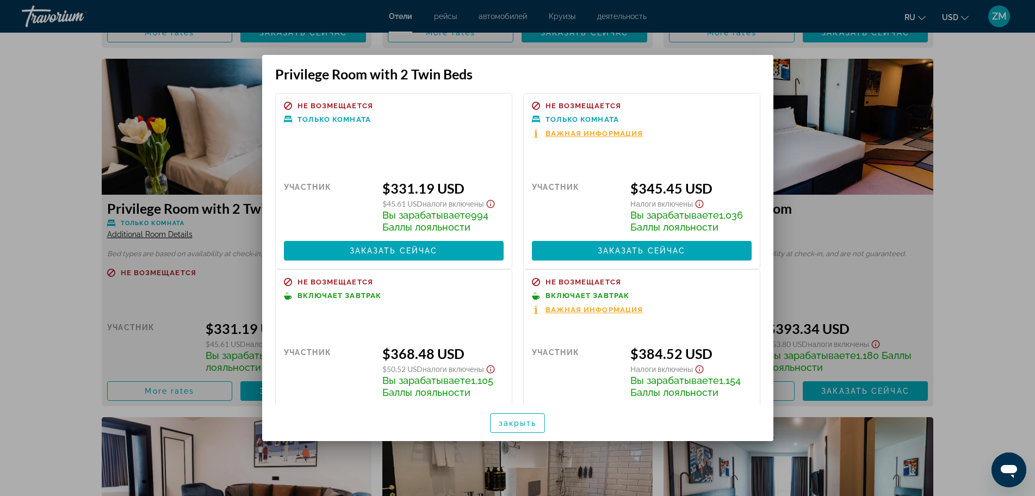
click at [887, 175] on div at bounding box center [517, 248] width 1035 height 496
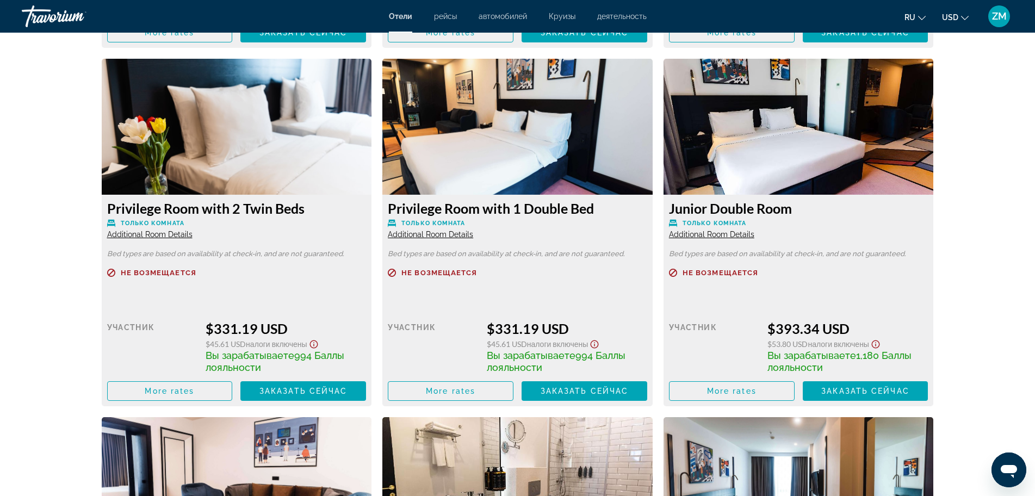
scroll to position [2497, 0]
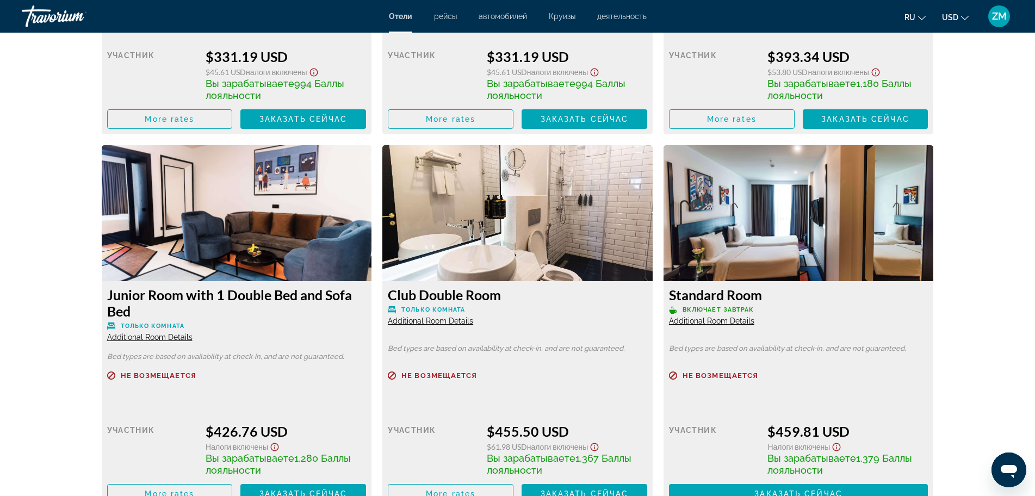
click at [547, 243] on img "Main content" at bounding box center [517, 213] width 270 height 136
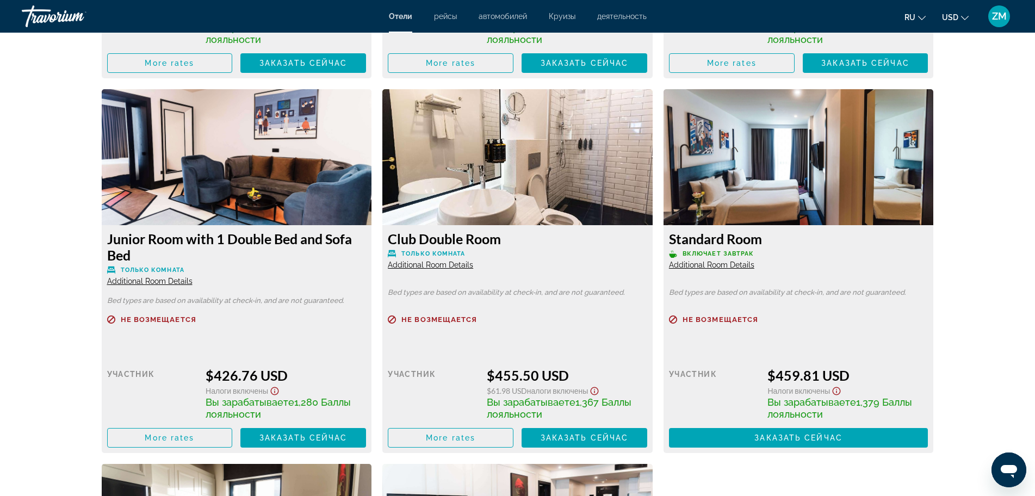
scroll to position [2606, 0]
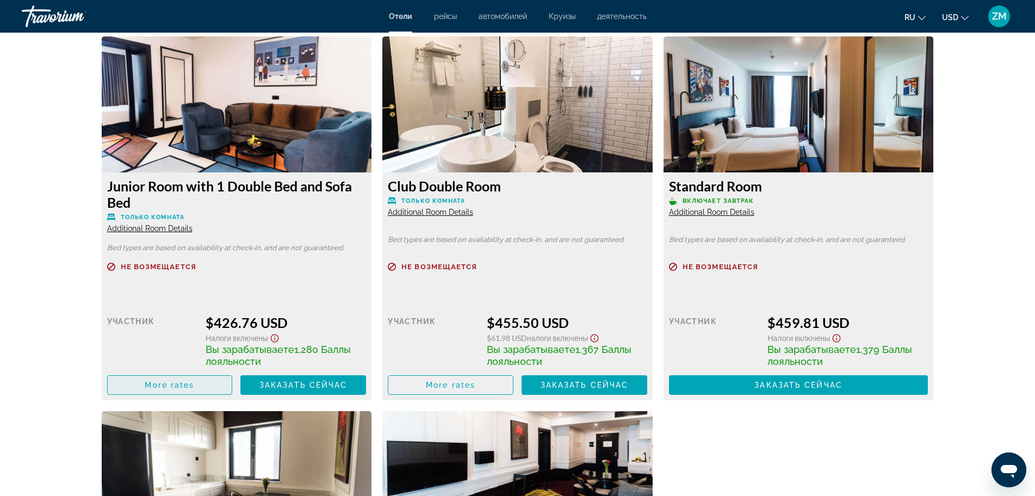
click at [181, 384] on span "More rates" at bounding box center [170, 385] width 50 height 9
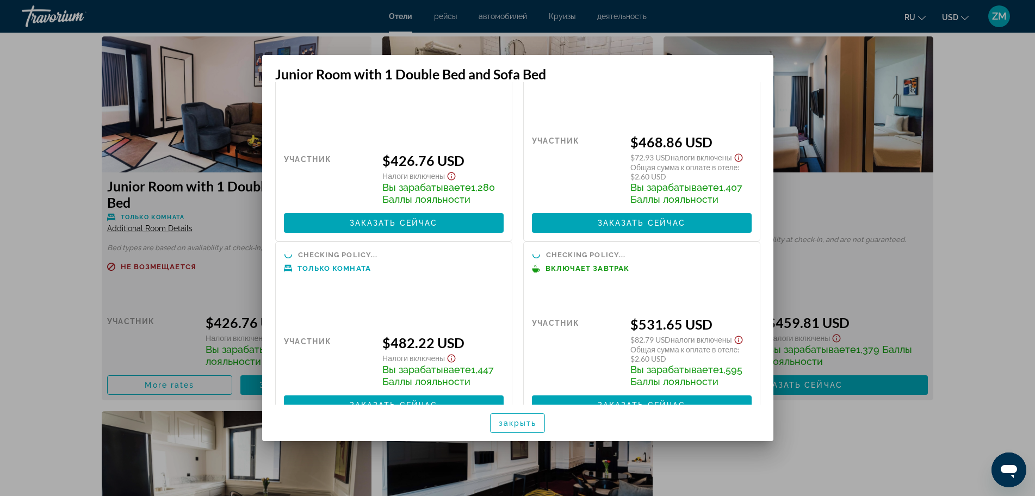
scroll to position [74, 0]
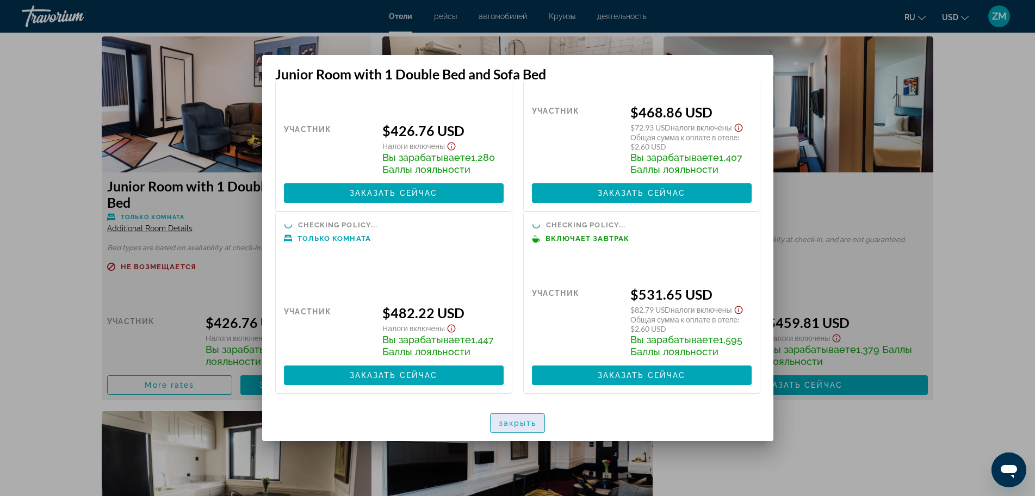
click at [515, 424] on span "закрыть" at bounding box center [518, 423] width 38 height 9
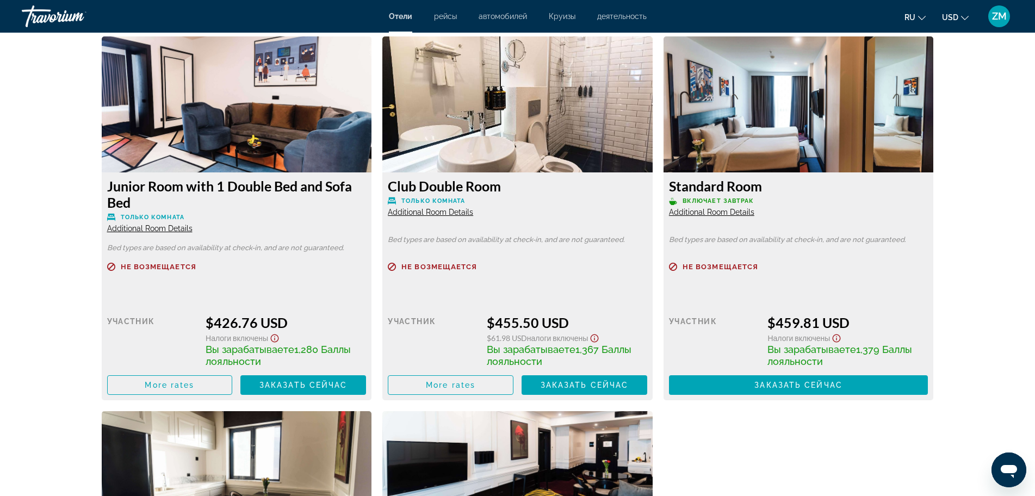
click at [252, 186] on h3 "Junior Room with 1 Double Bed and Sofa Bed" at bounding box center [236, 194] width 259 height 33
click at [188, 122] on img "Main content" at bounding box center [237, 104] width 270 height 136
click at [209, 388] on span "Main content" at bounding box center [170, 385] width 125 height 26
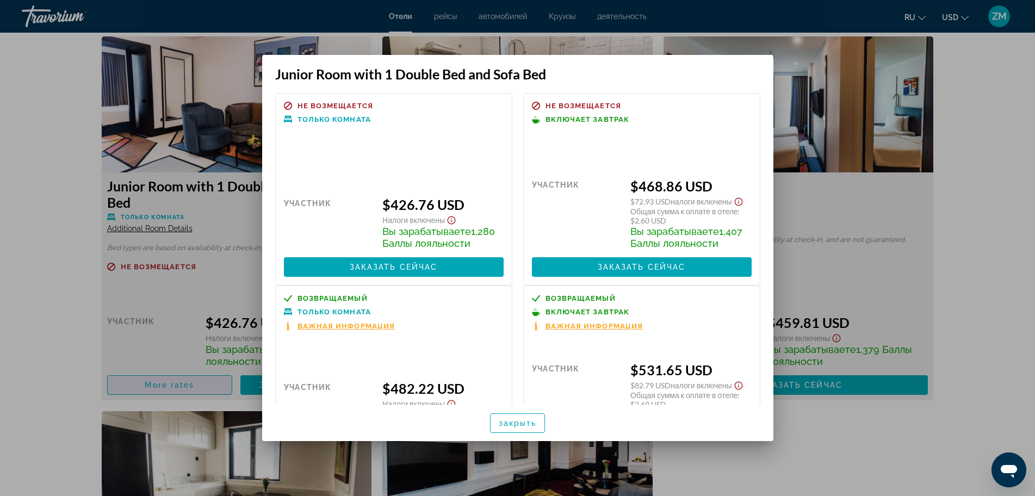
scroll to position [0, 0]
click at [371, 196] on div "участник" at bounding box center [329, 222] width 91 height 53
click at [407, 206] on div "$426.76 USD" at bounding box center [442, 204] width 121 height 16
click at [329, 107] on span "Не возмещается" at bounding box center [336, 105] width 76 height 7
click at [333, 120] on span "Только комната" at bounding box center [334, 119] width 73 height 7
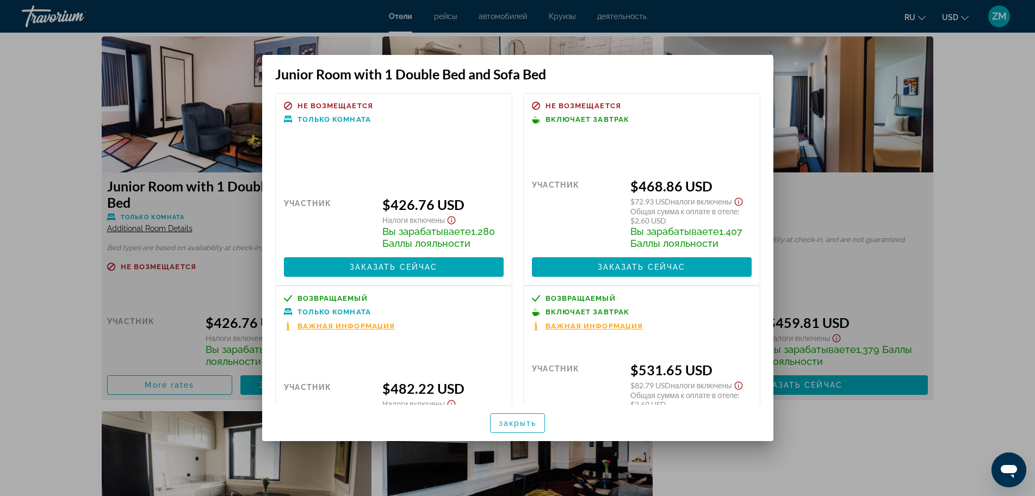
click at [573, 117] on span "Включает завтрак" at bounding box center [588, 119] width 84 height 7
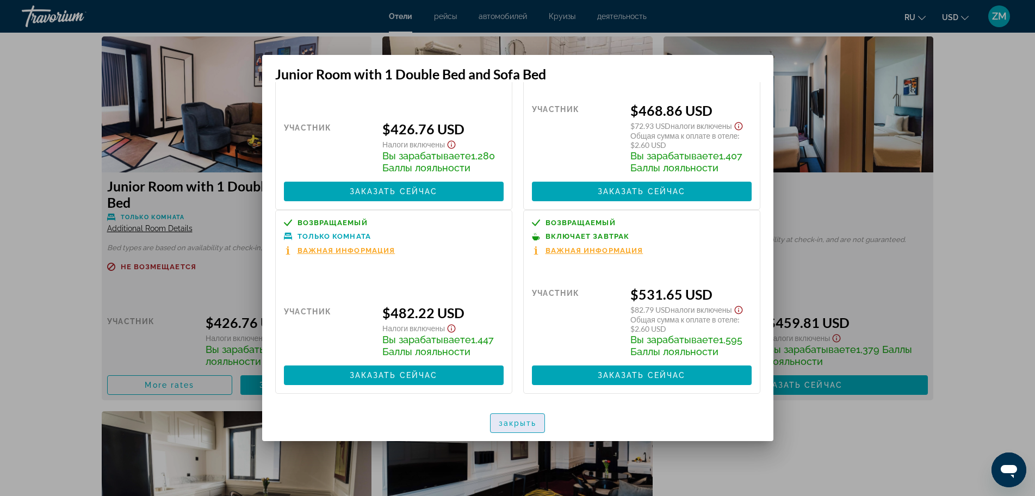
click at [528, 419] on span "закрыть" at bounding box center [518, 423] width 38 height 9
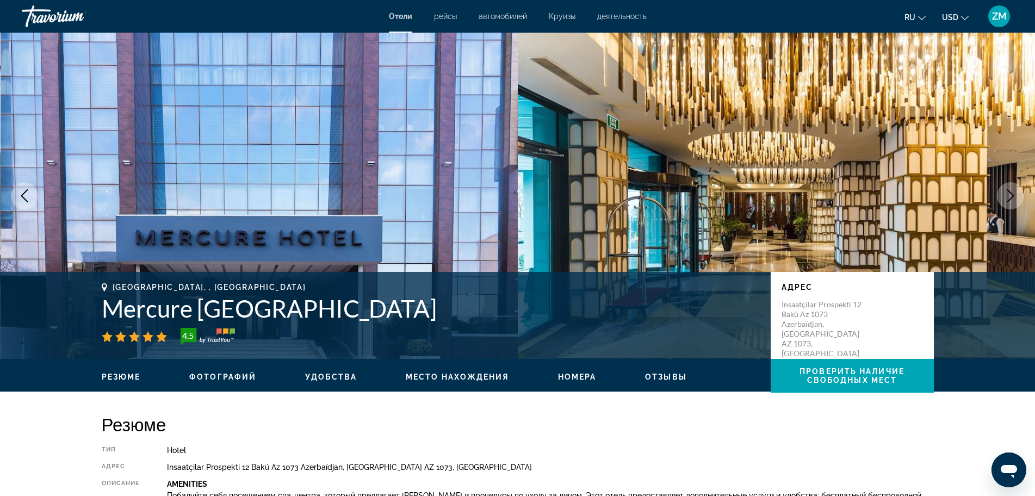
scroll to position [2606, 0]
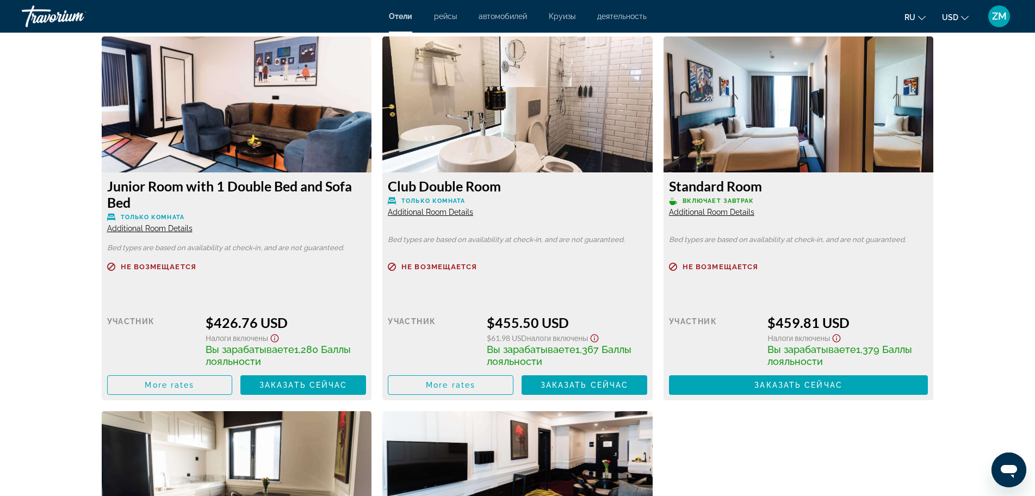
click at [349, 206] on h3 "Junior Room with 1 Double Bed and Sofa Bed" at bounding box center [236, 194] width 259 height 33
click at [187, 226] on span "Additional Room Details" at bounding box center [149, 228] width 85 height 9
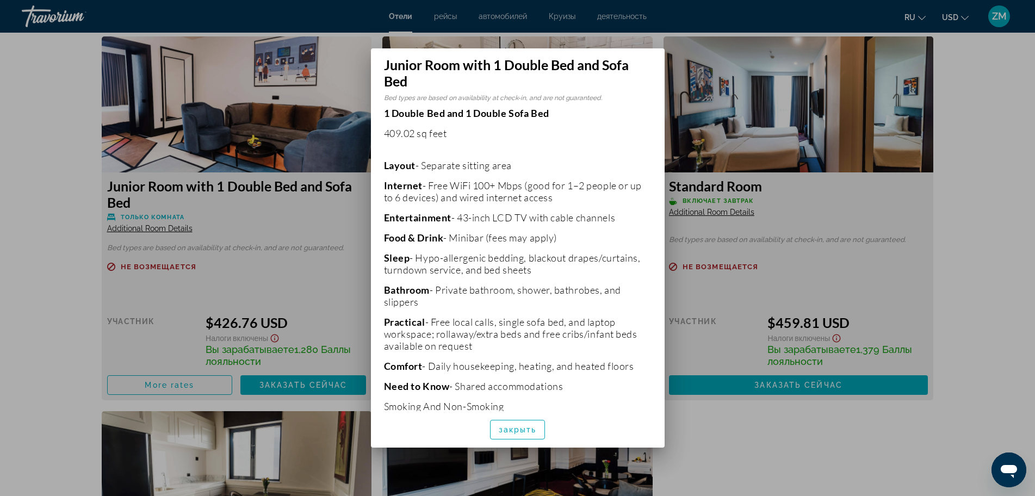
scroll to position [262, 0]
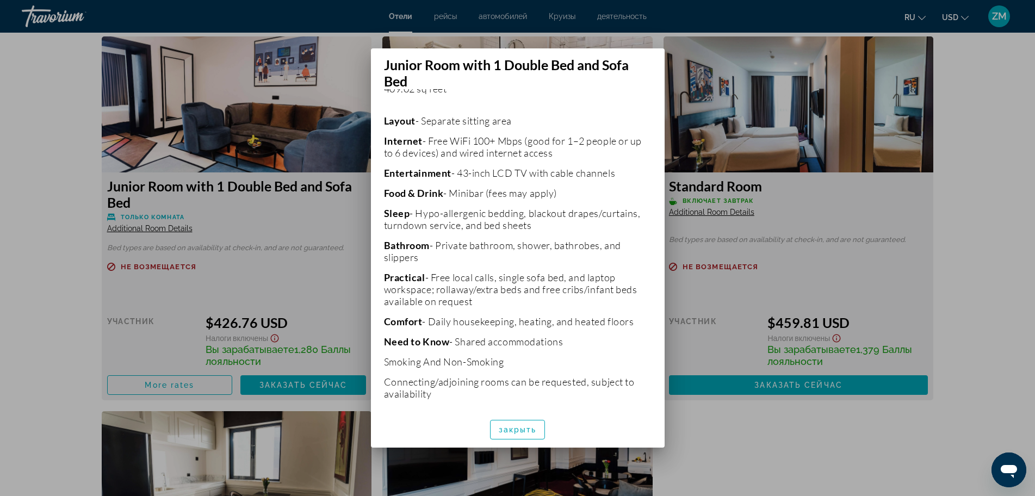
click at [259, 295] on div at bounding box center [517, 248] width 1035 height 496
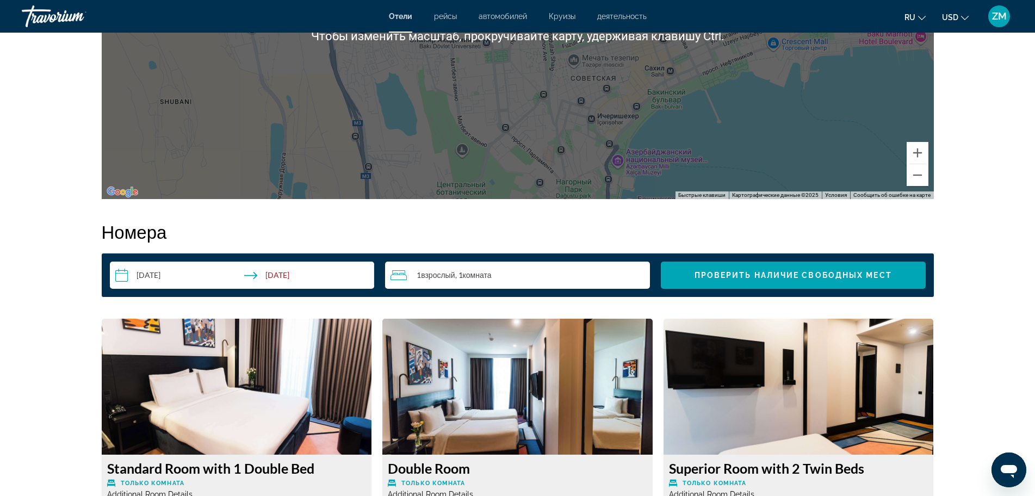
scroll to position [1409, 0]
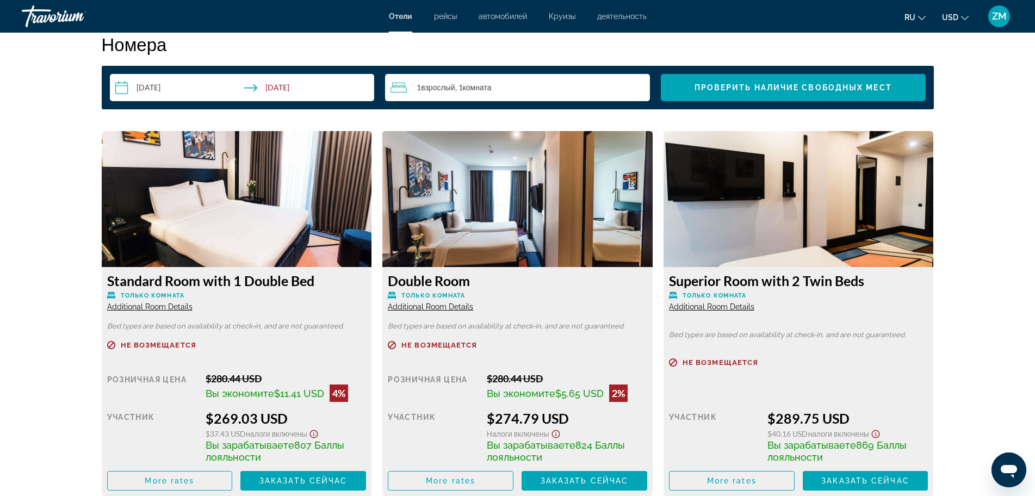
click at [165, 306] on span "Additional Room Details" at bounding box center [149, 306] width 85 height 9
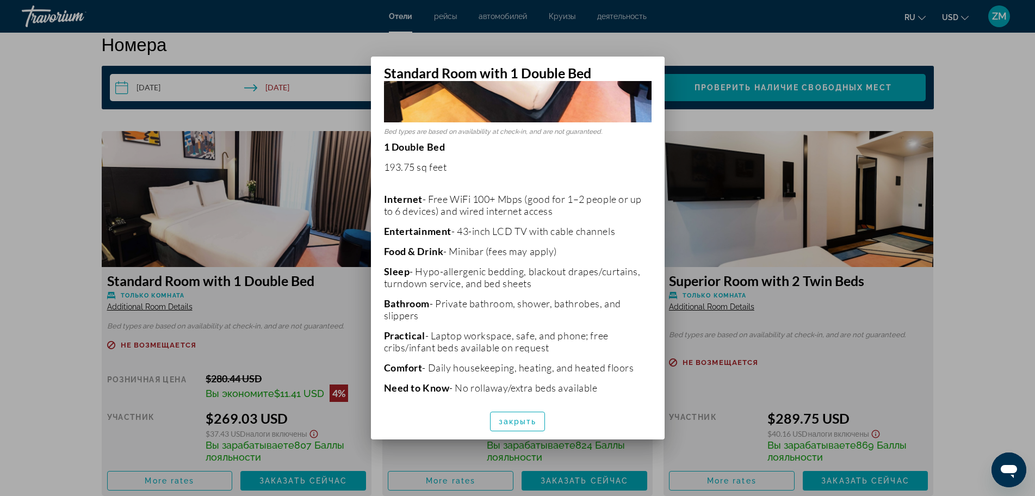
scroll to position [230, 0]
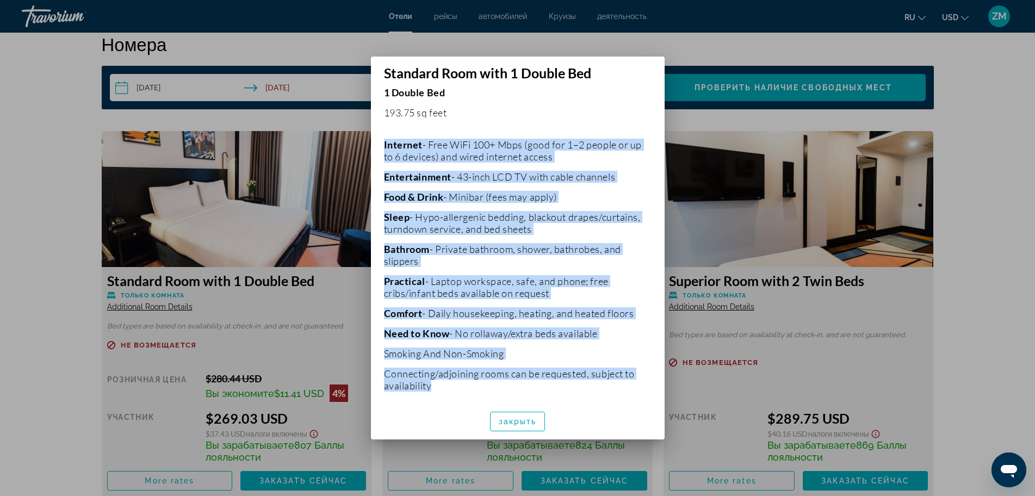
drag, startPoint x: 383, startPoint y: 135, endPoint x: 553, endPoint y: 390, distance: 306.0
click at [553, 390] on div "Bed types are based on availability at check-in, and are not guaranteed. 1 Doub…" at bounding box center [518, 242] width 294 height 323
copy p "Internet - Free WiFi 100+ Mbps (good for 1–2 people or up to 6 devices) and wir…"
